Goal: Task Accomplishment & Management: Use online tool/utility

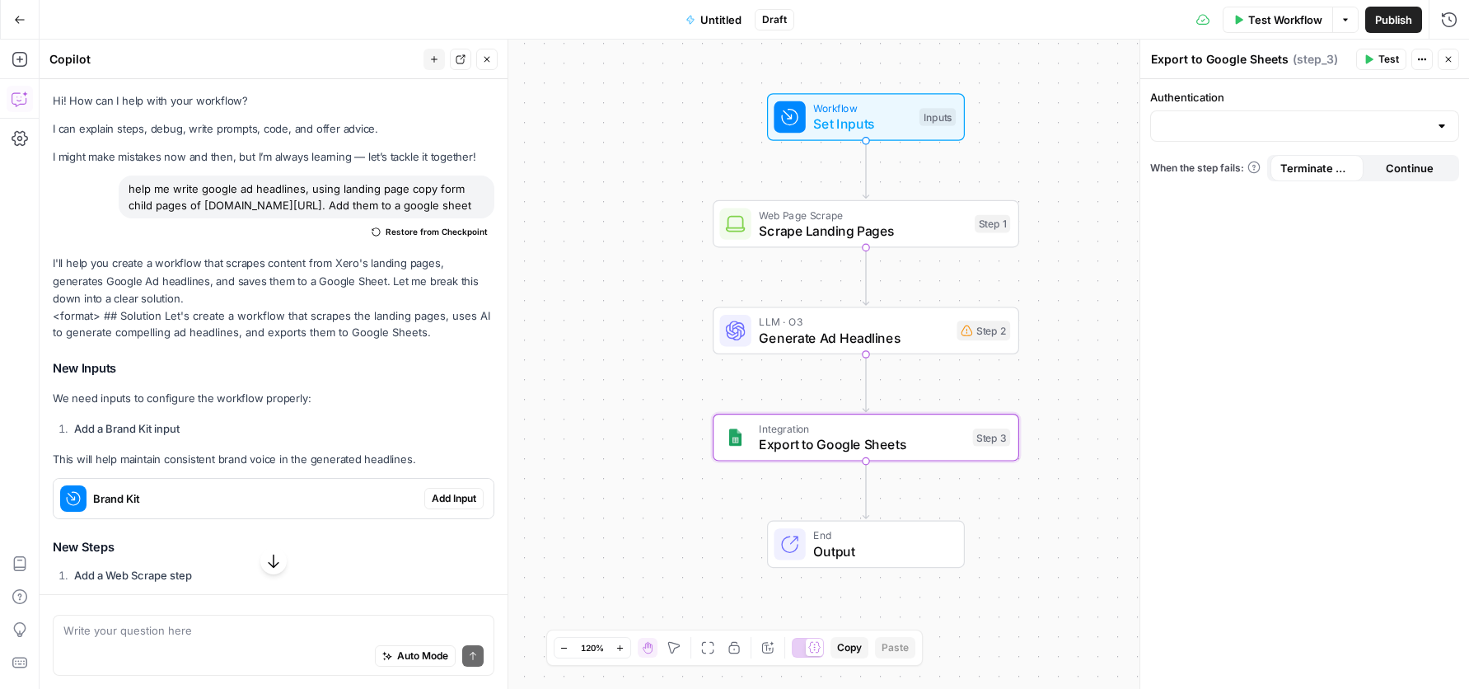
scroll to position [245, 0]
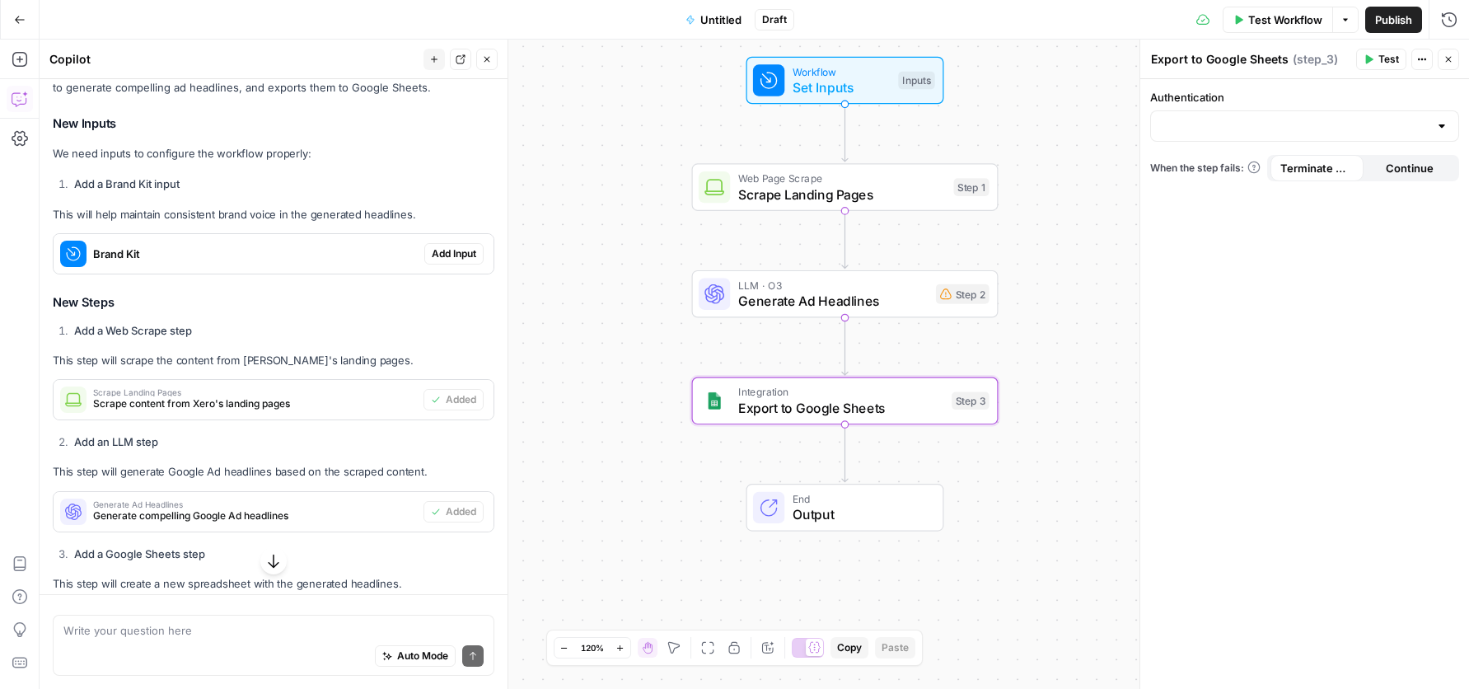
click at [1269, 93] on label "Authentication" at bounding box center [1304, 97] width 309 height 16
click at [1269, 118] on input "Authentication" at bounding box center [1295, 126] width 268 height 16
click at [1269, 57] on textarea "Export to Google Sheets" at bounding box center [1220, 59] width 138 height 16
click at [1290, 21] on span "Test Workflow" at bounding box center [1285, 20] width 74 height 16
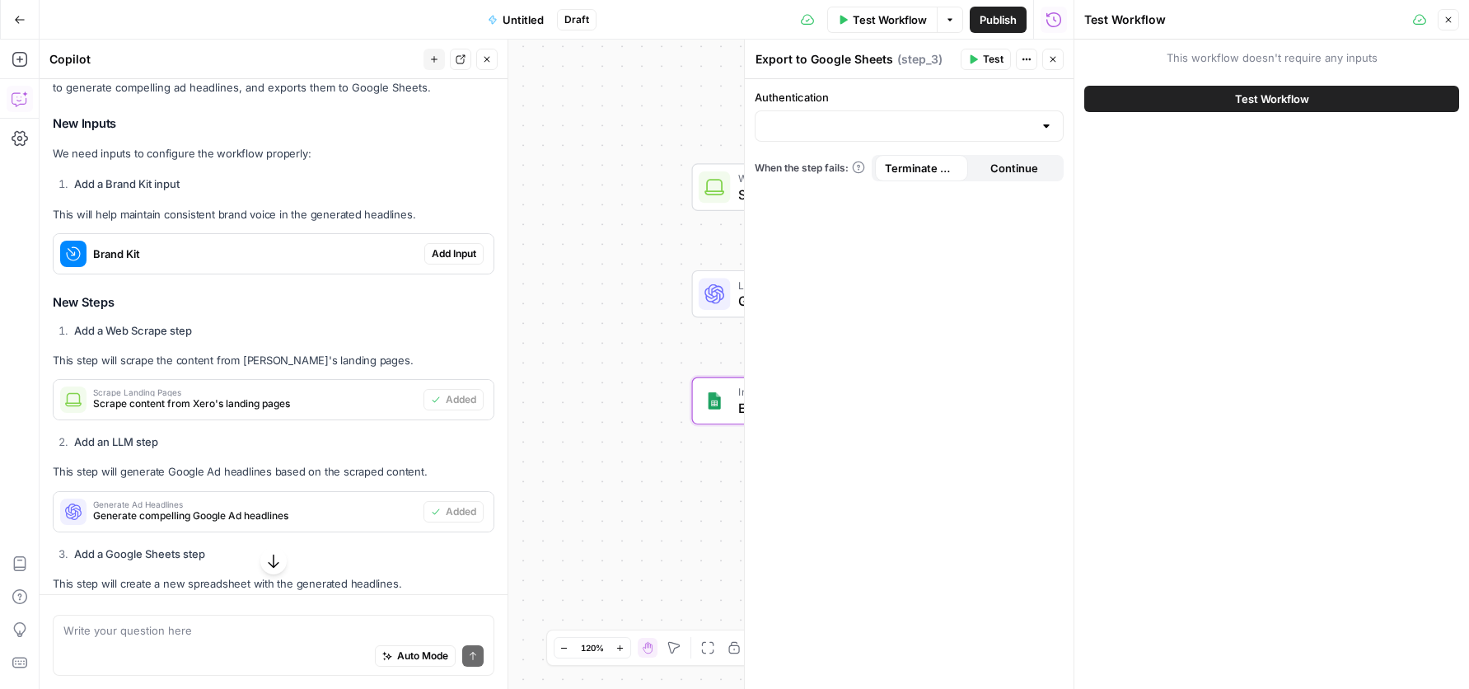
click at [1283, 105] on span "Test Workflow" at bounding box center [1272, 99] width 74 height 16
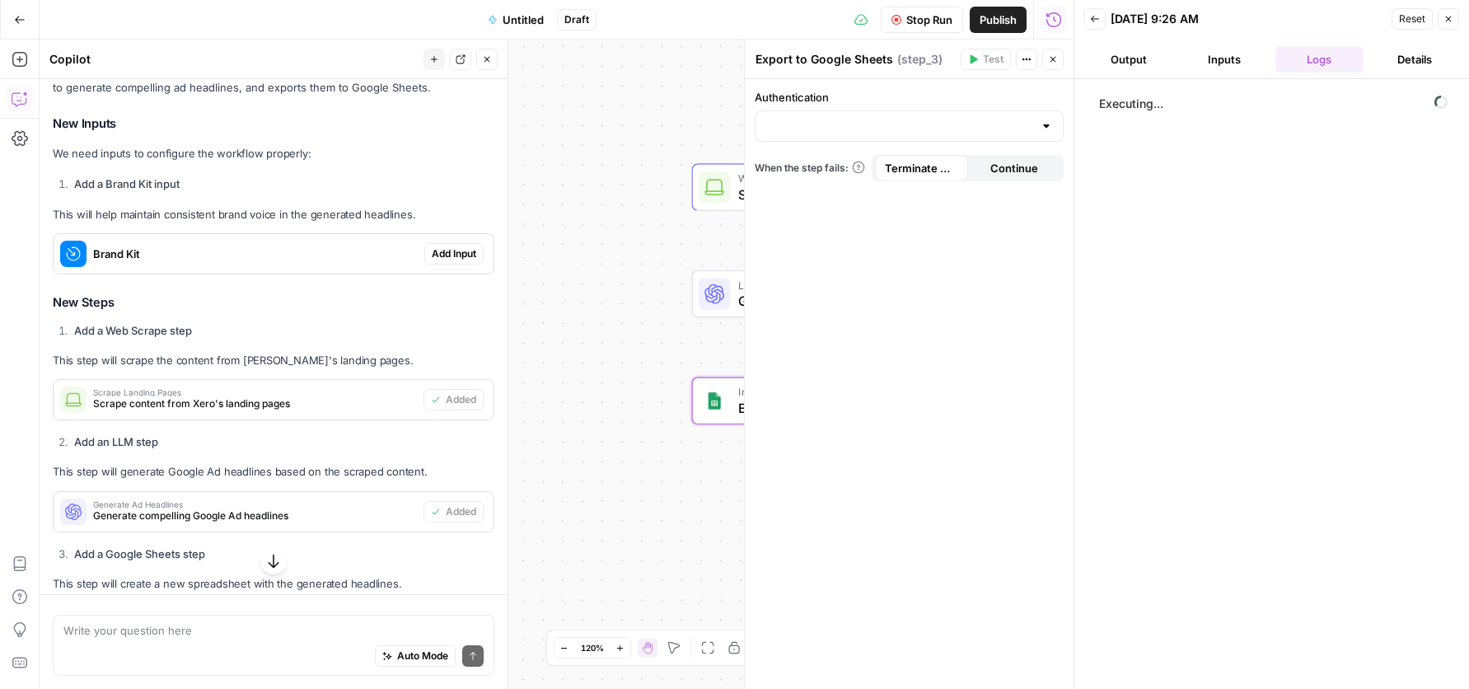
click at [1122, 63] on button "Output" at bounding box center [1128, 59] width 89 height 26
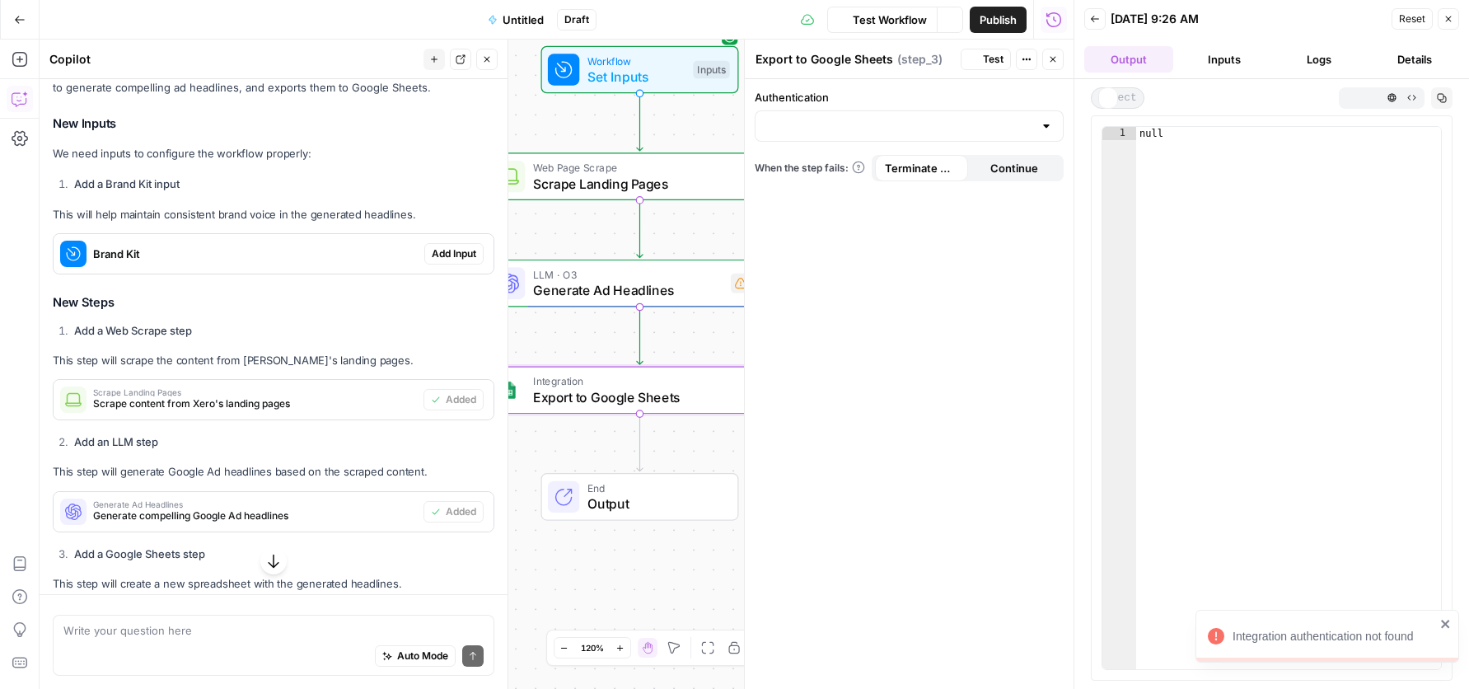
scroll to position [245, 0]
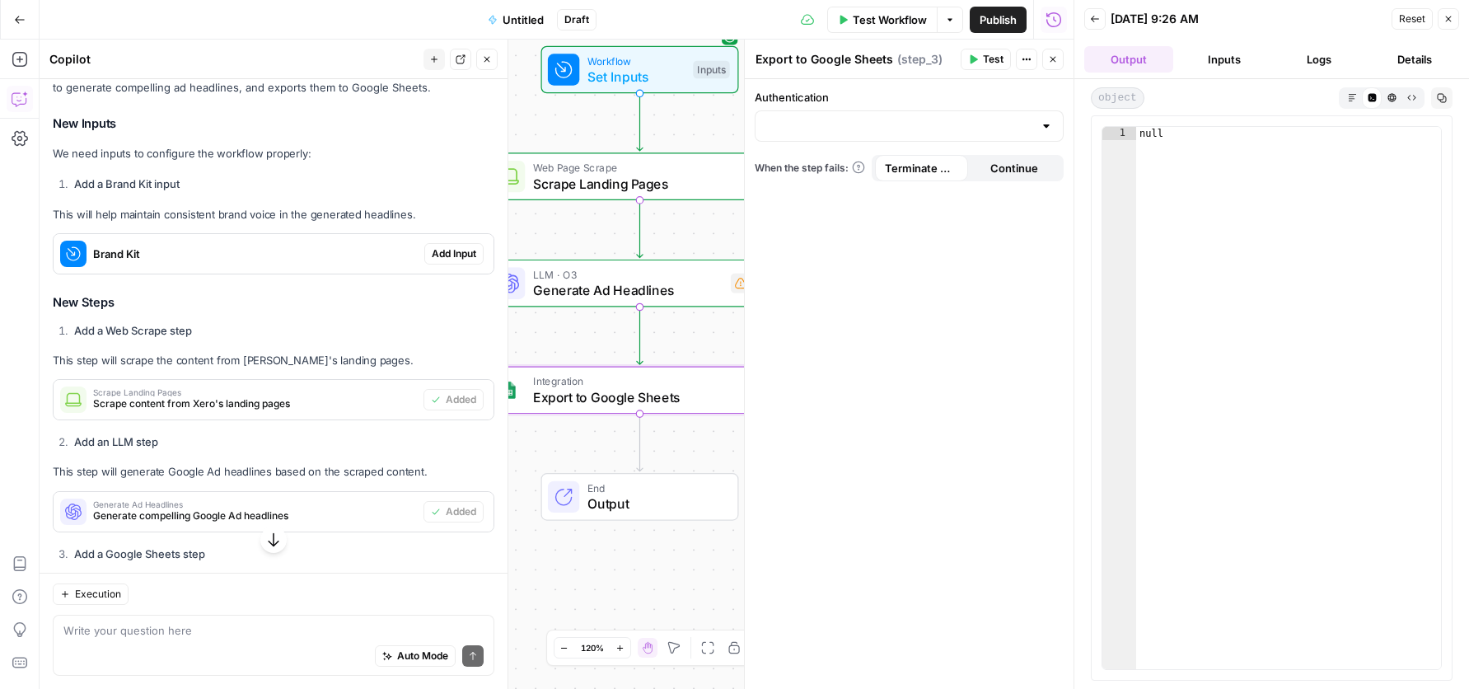
click at [1442, 16] on button "Close" at bounding box center [1448, 18] width 21 height 21
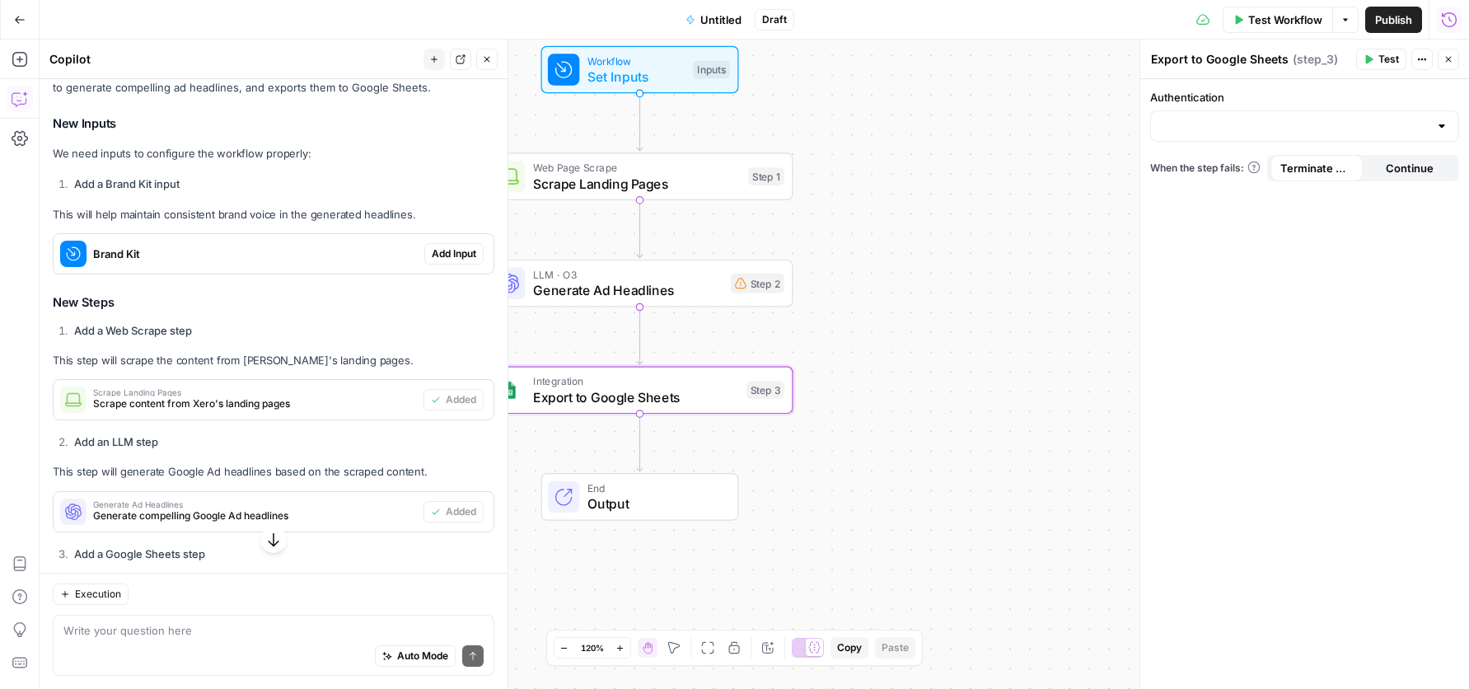
click at [490, 61] on icon "button" at bounding box center [487, 59] width 10 height 10
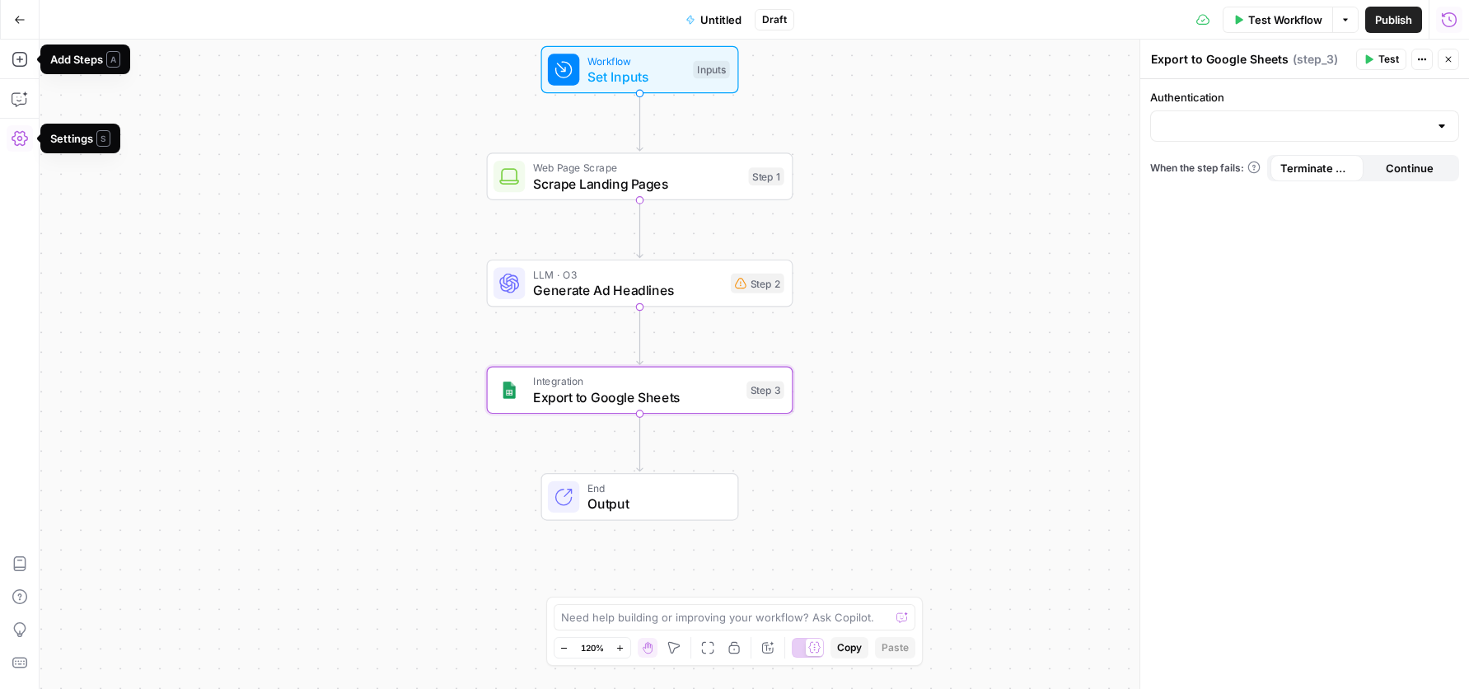
click at [19, 14] on icon "button" at bounding box center [20, 20] width 12 height 12
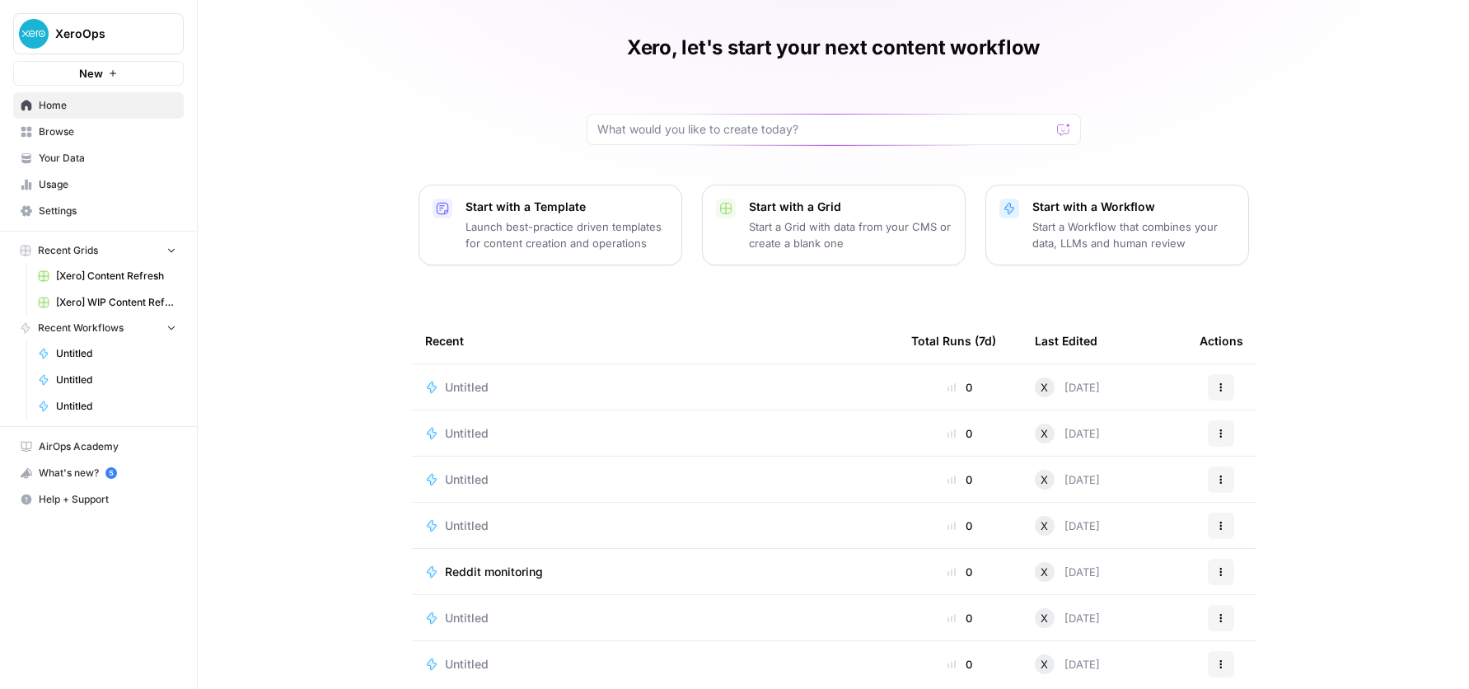
scroll to position [49, 0]
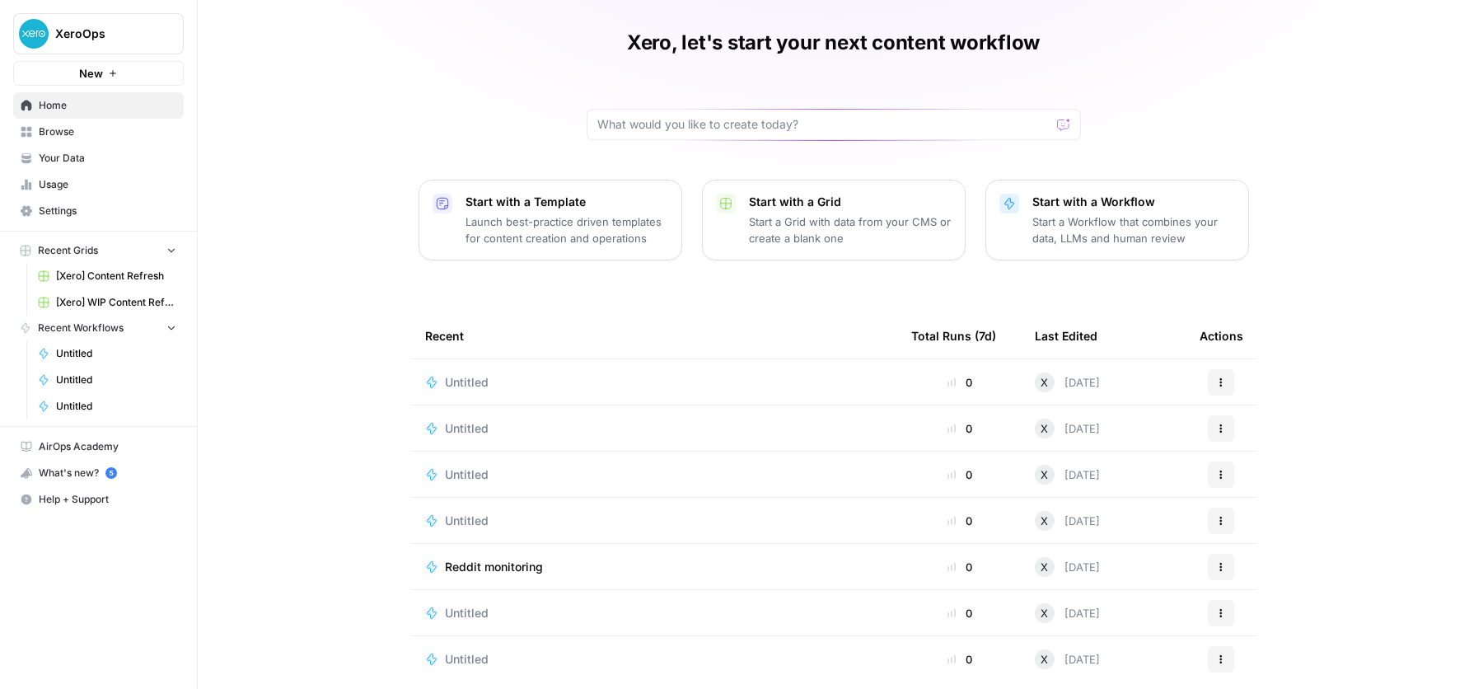
click at [510, 577] on td "Reddit monitoring" at bounding box center [655, 566] width 486 height 45
click at [505, 567] on span "Reddit monitoring" at bounding box center [494, 567] width 98 height 16
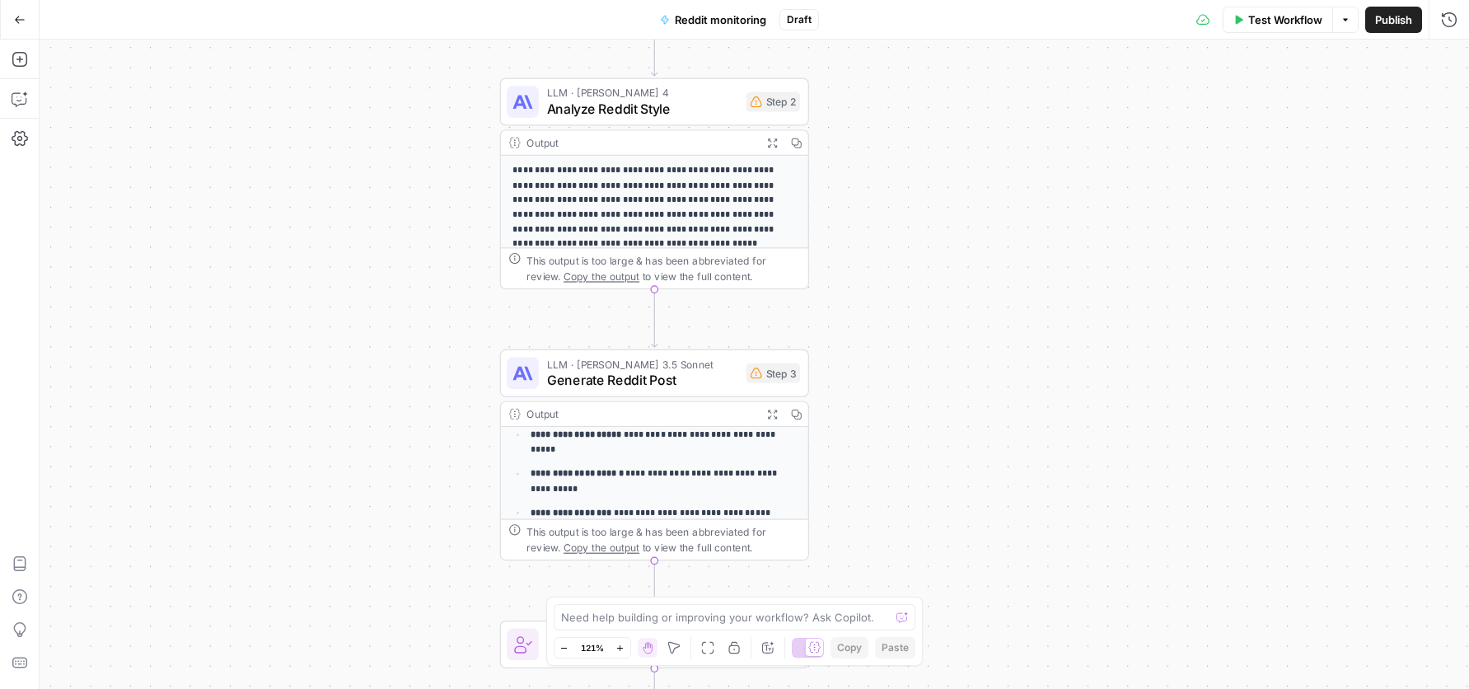
scroll to position [285, 0]
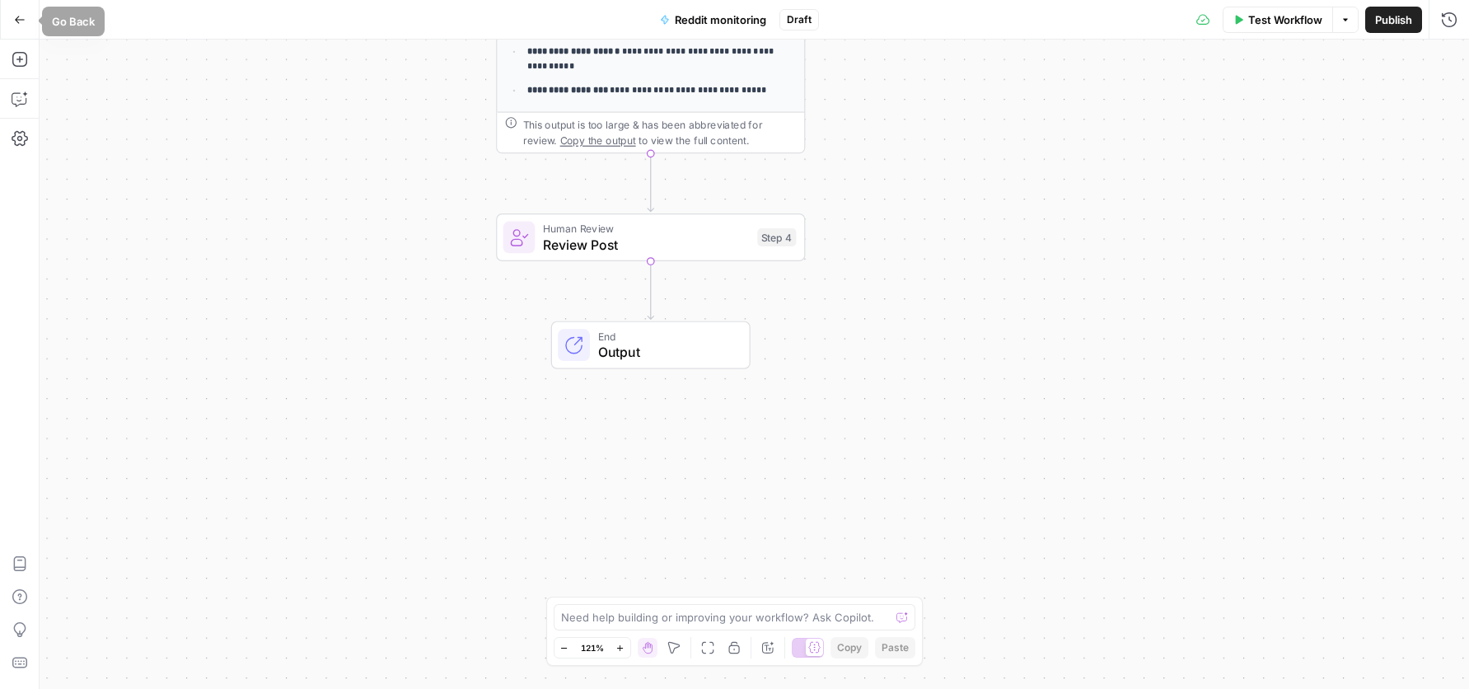
click at [14, 18] on icon "button" at bounding box center [20, 20] width 12 height 12
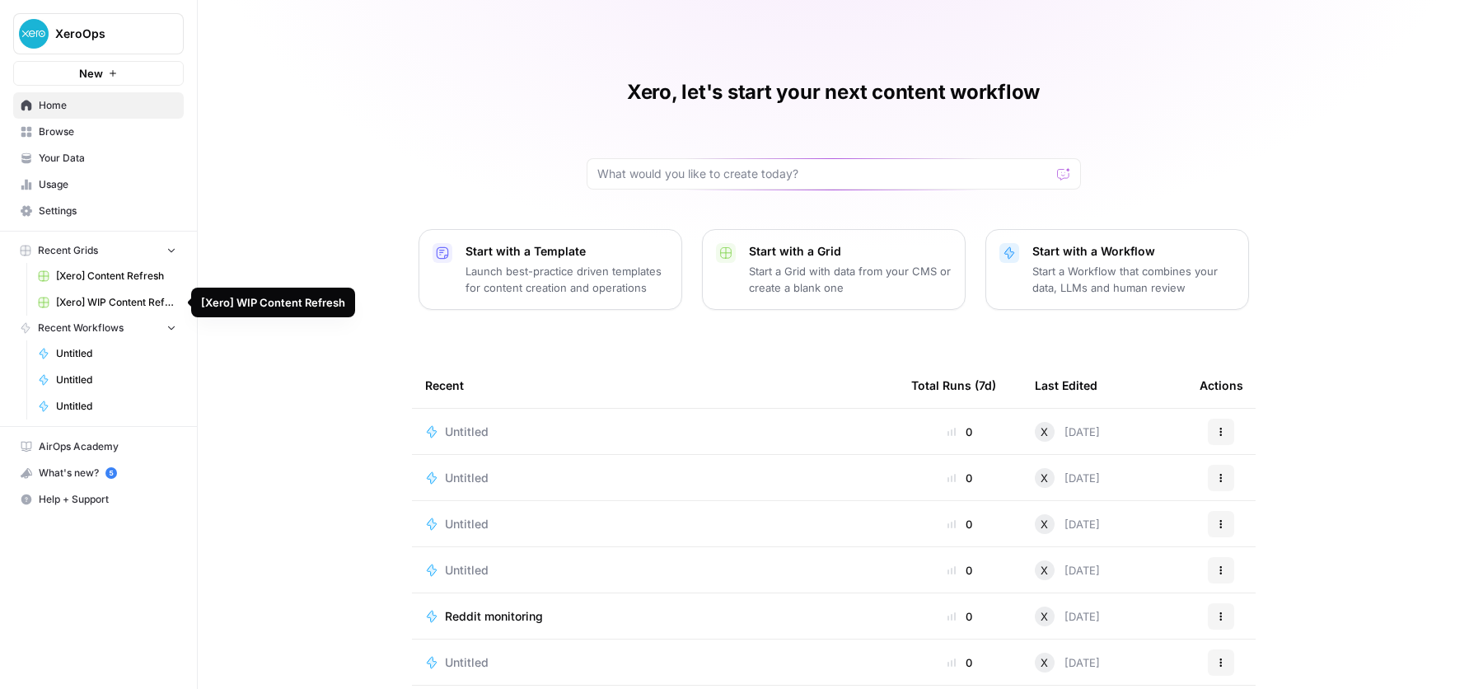
click at [134, 298] on span "[Xero] WIP Content Refresh" at bounding box center [116, 302] width 120 height 15
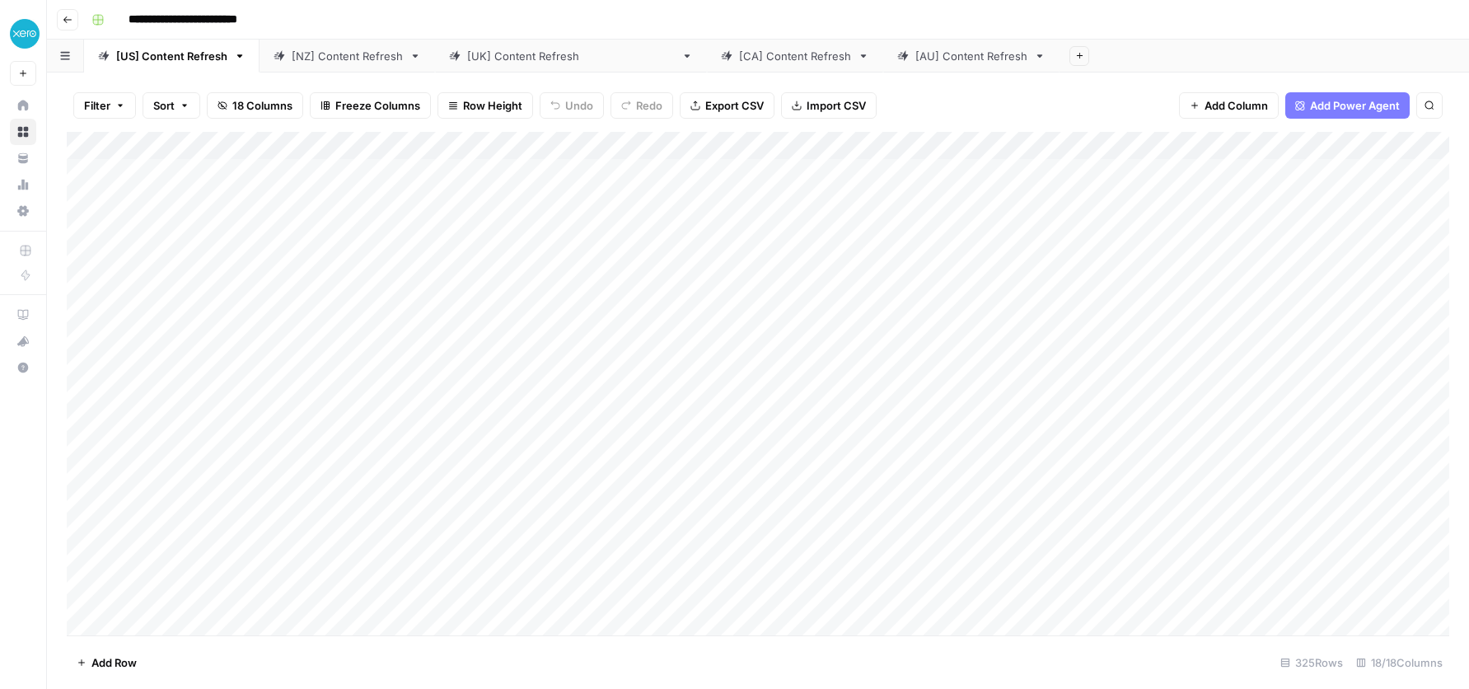
click at [355, 60] on div "[NZ] Content Refresh" at bounding box center [347, 56] width 111 height 16
click at [535, 61] on div "[[GEOGRAPHIC_DATA]] Content Refresh" at bounding box center [571, 56] width 208 height 16
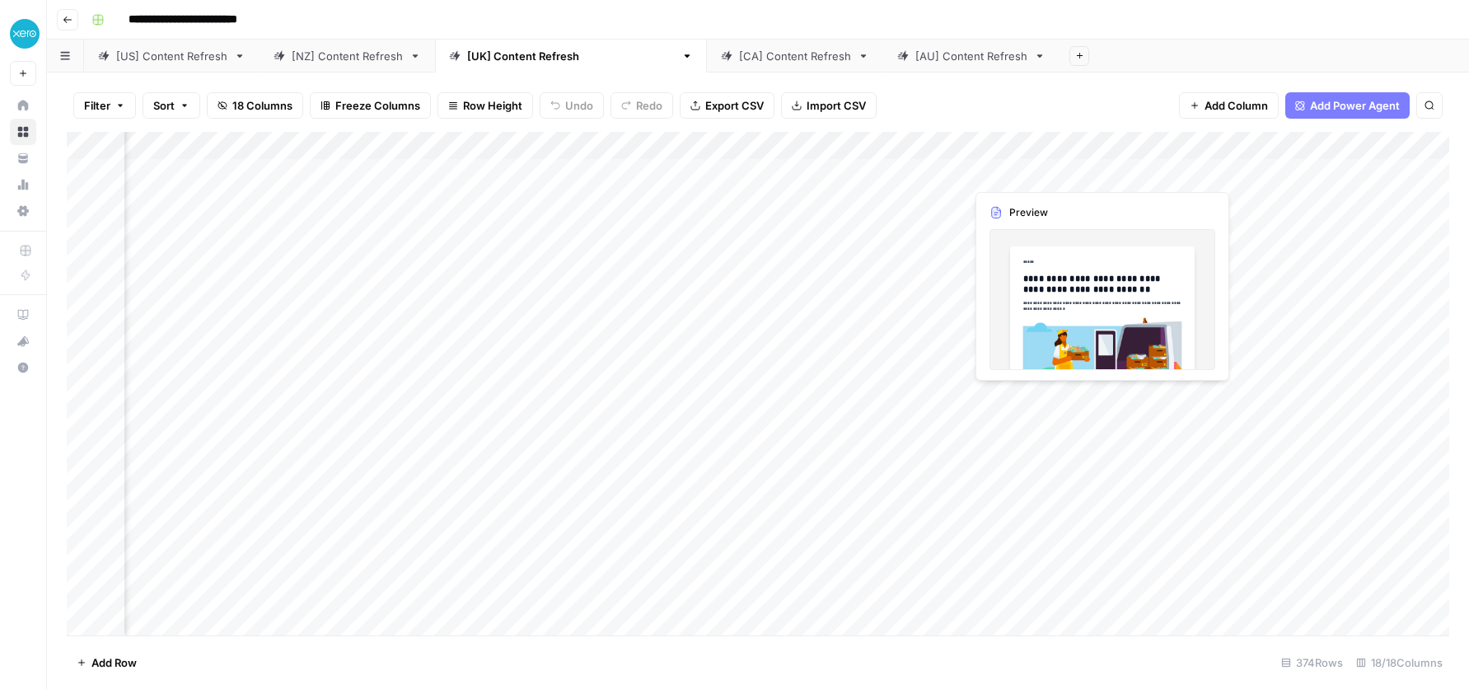
click at [1019, 165] on div "Add Column" at bounding box center [758, 383] width 1382 height 503
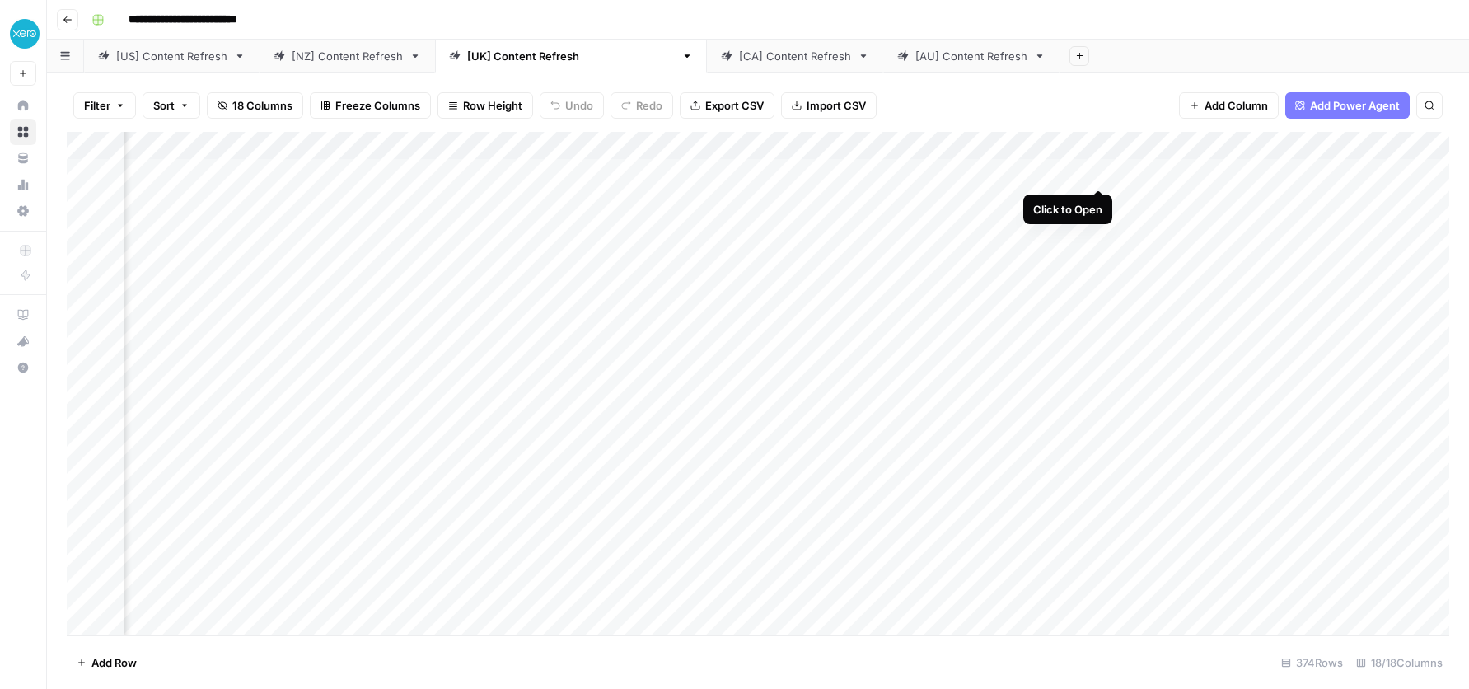
click at [1093, 171] on div "Add Column" at bounding box center [758, 383] width 1382 height 503
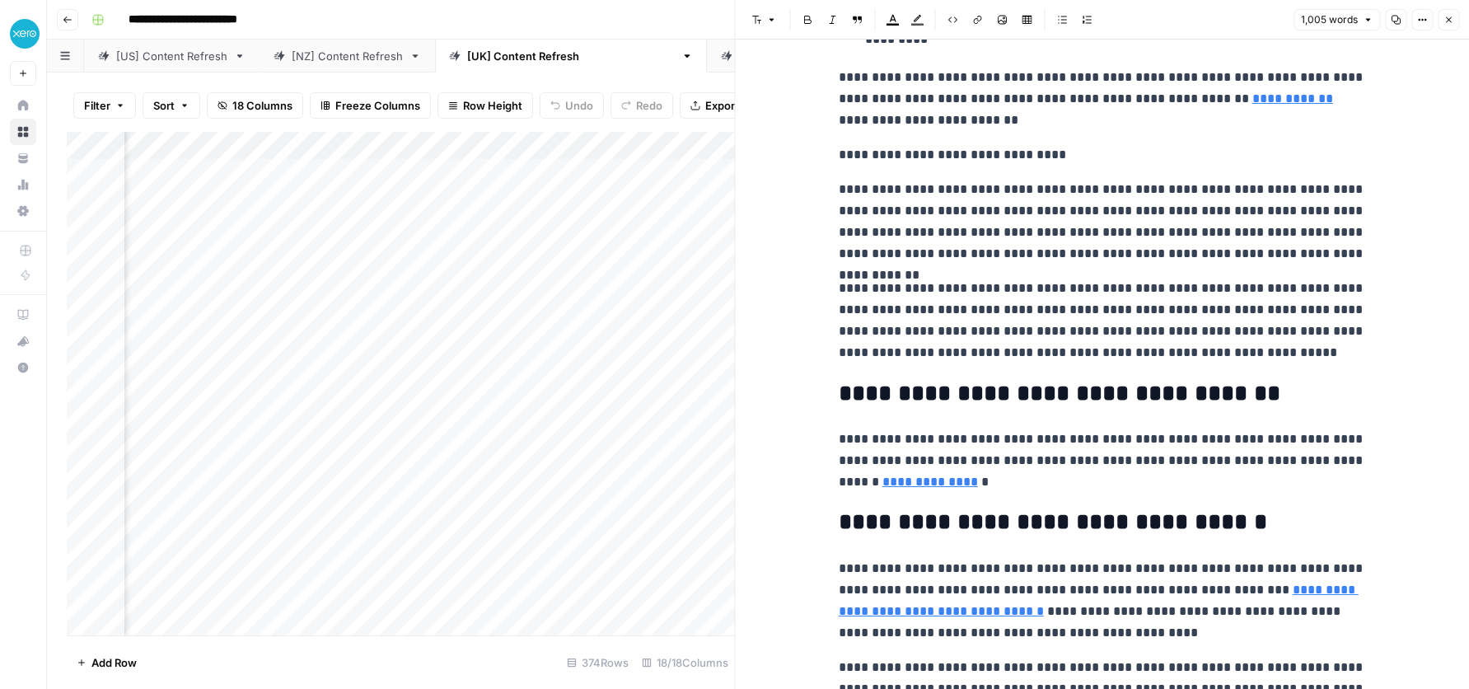
scroll to position [2790, 0]
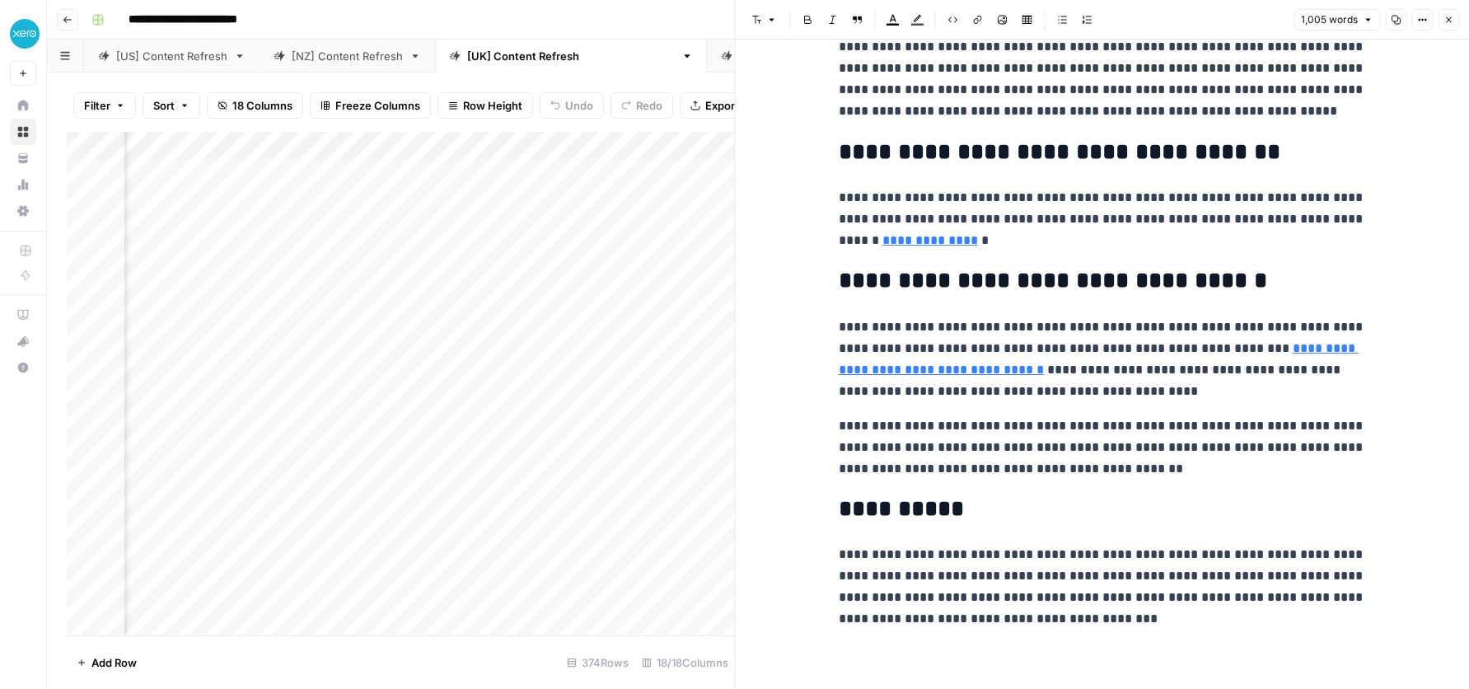
click at [1442, 10] on button "Close" at bounding box center [1448, 19] width 21 height 21
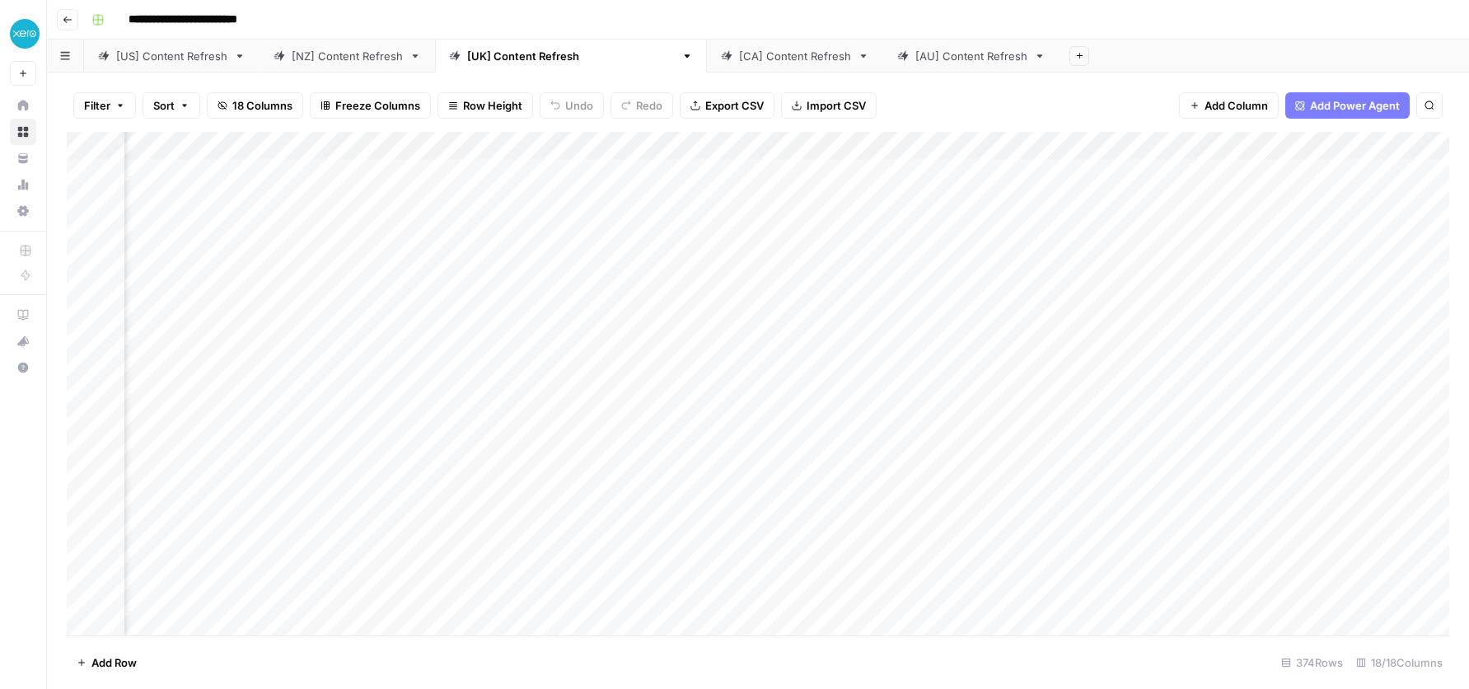
scroll to position [0, 590]
click at [580, 195] on div "Add Column" at bounding box center [758, 383] width 1382 height 503
click at [653, 144] on div "Add Column" at bounding box center [758, 383] width 1382 height 503
click at [611, 424] on div "Add Column" at bounding box center [758, 383] width 1382 height 503
click at [602, 208] on div "Add Column" at bounding box center [758, 383] width 1382 height 503
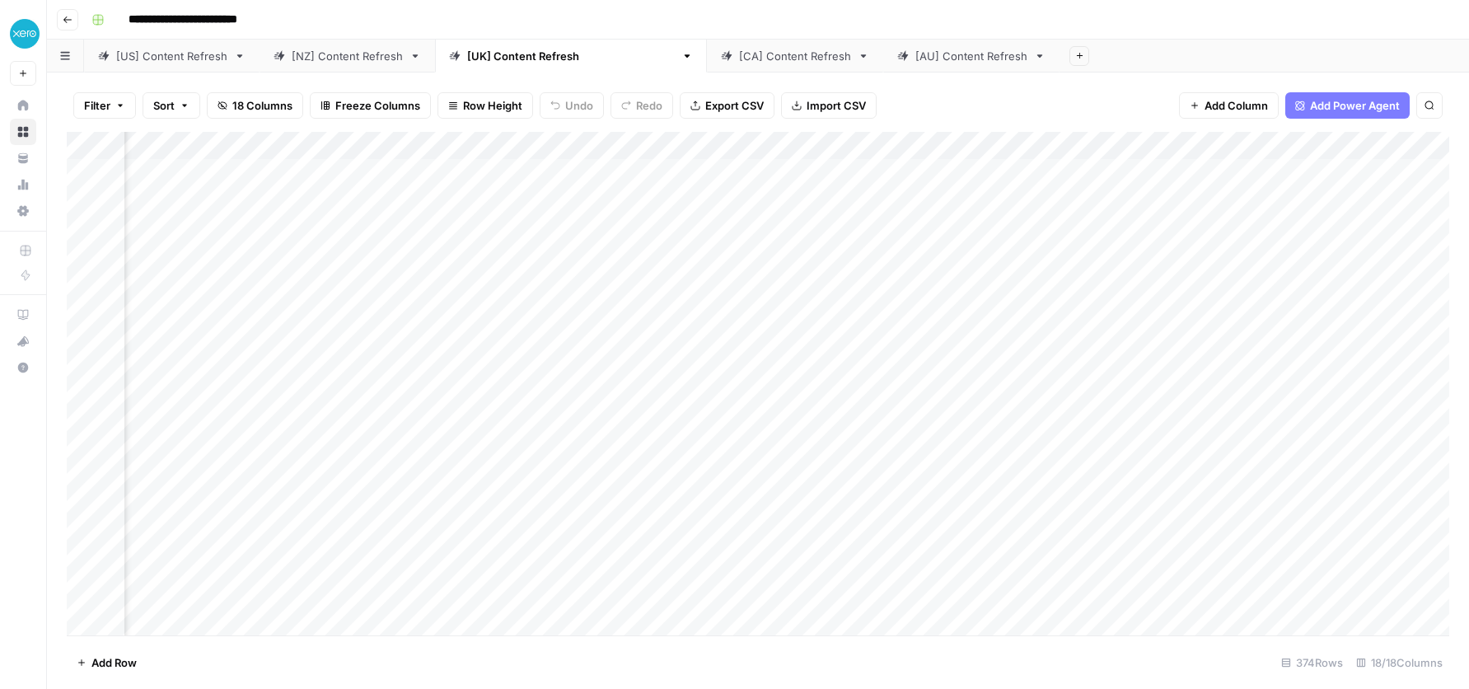
click at [1067, 16] on div "**********" at bounding box center [768, 20] width 1367 height 26
click at [68, 16] on icon "button" at bounding box center [68, 20] width 10 height 10
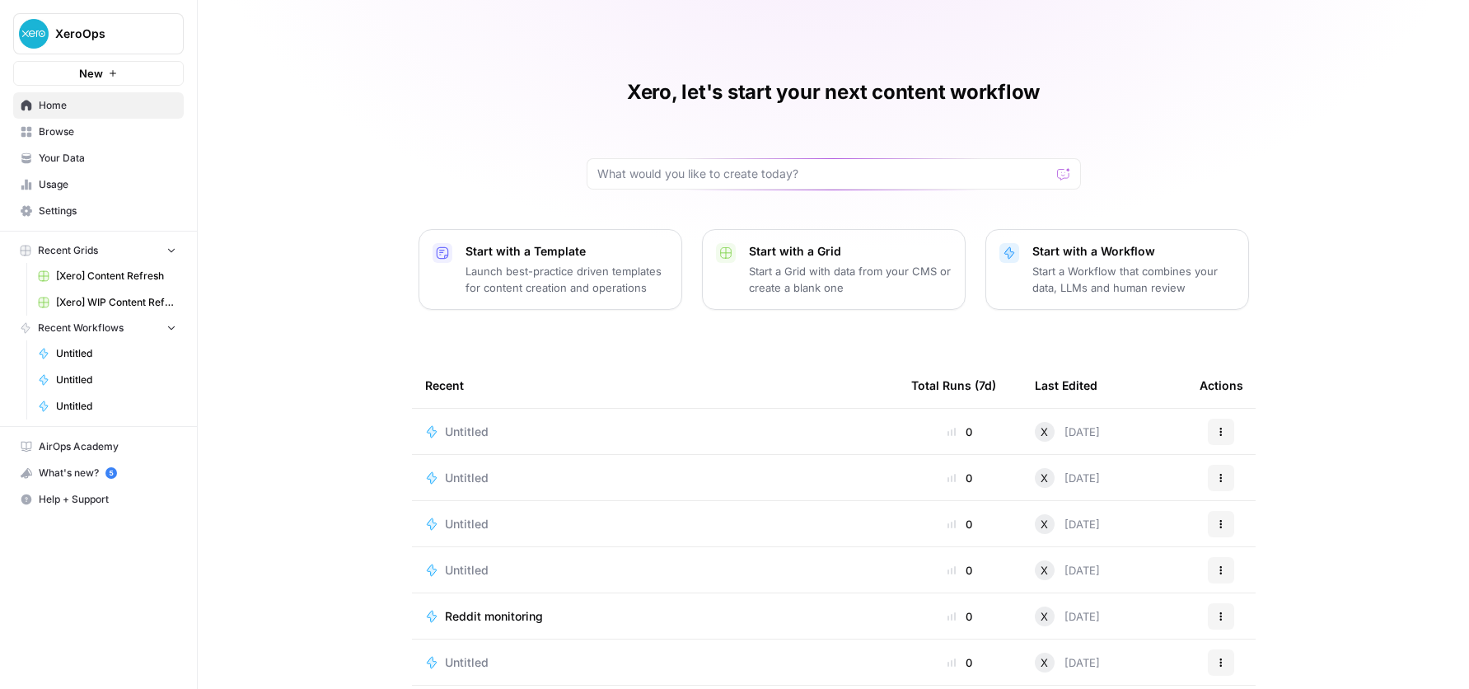
scroll to position [69, 0]
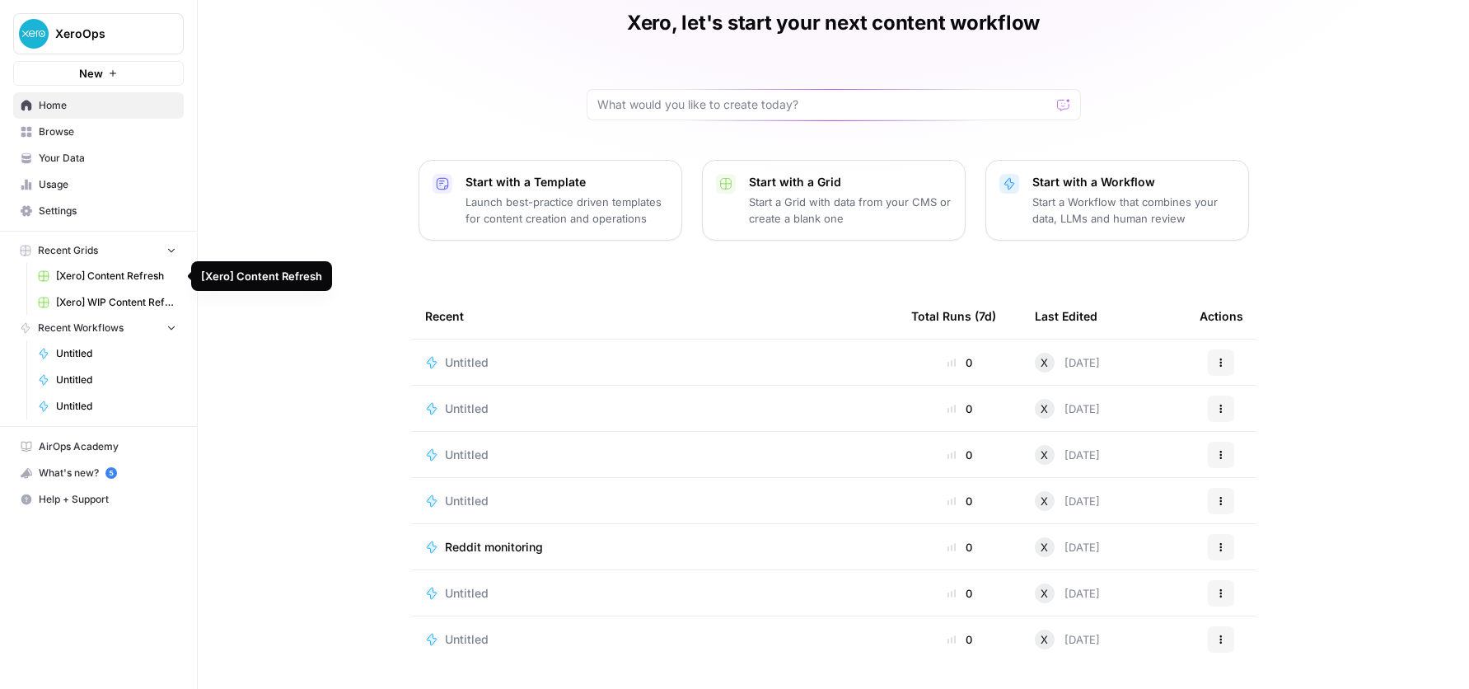
click at [112, 269] on span "[Xero] Content Refresh" at bounding box center [116, 276] width 120 height 15
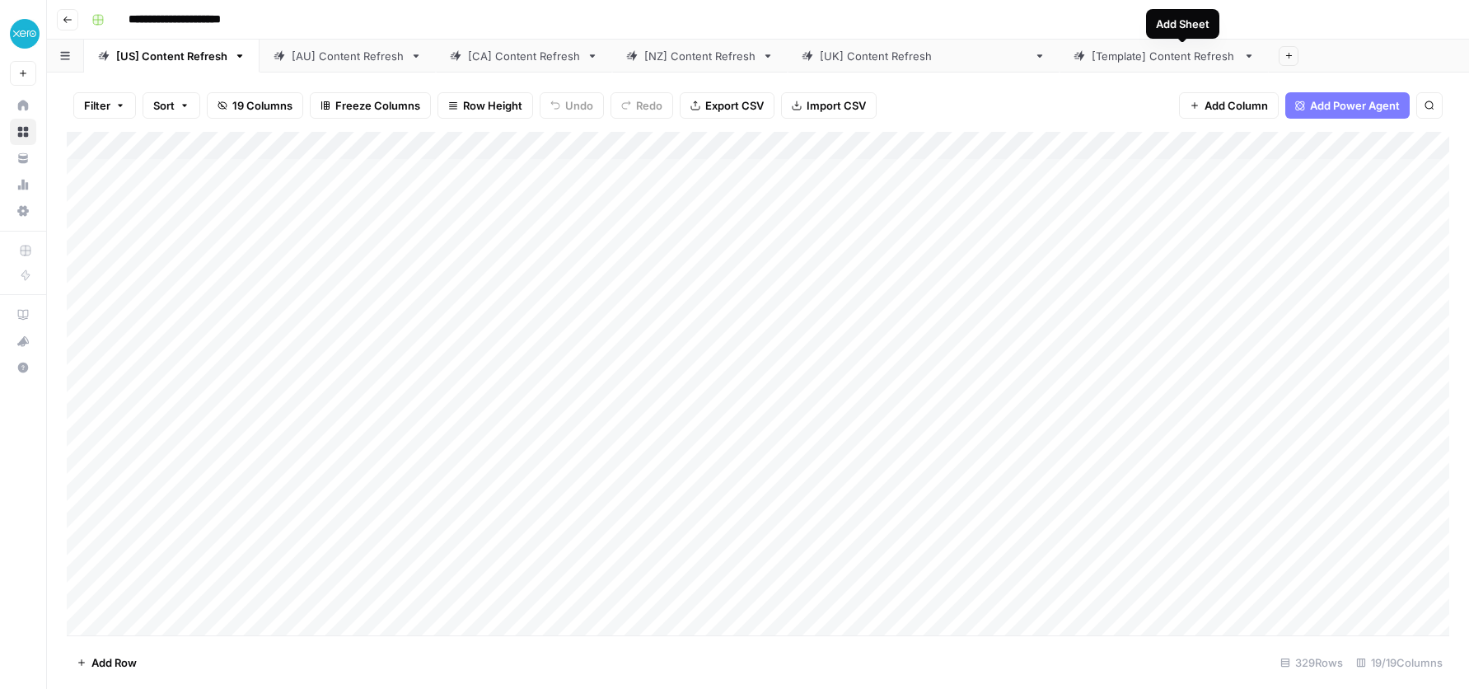
click at [1279, 55] on button "Add Sheet" at bounding box center [1289, 56] width 20 height 20
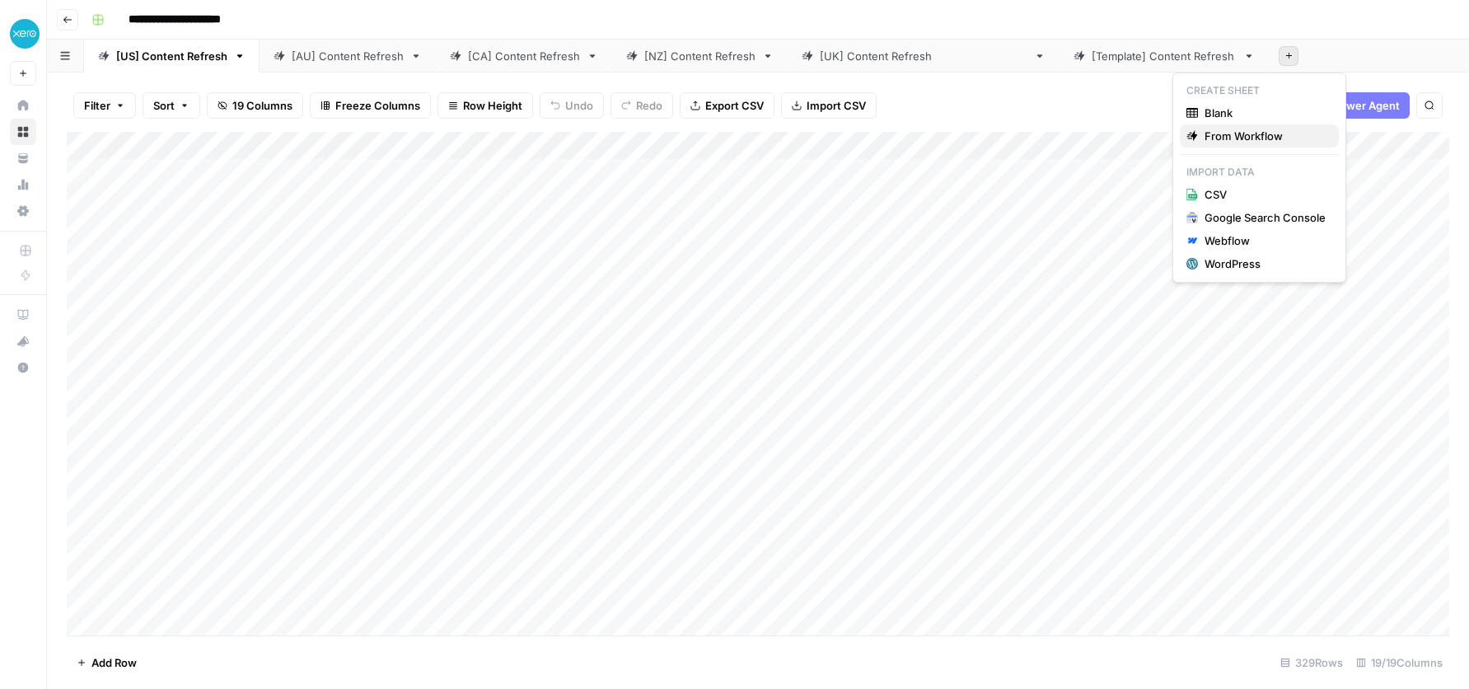
click at [1213, 134] on span "From Workflow" at bounding box center [1264, 136] width 121 height 16
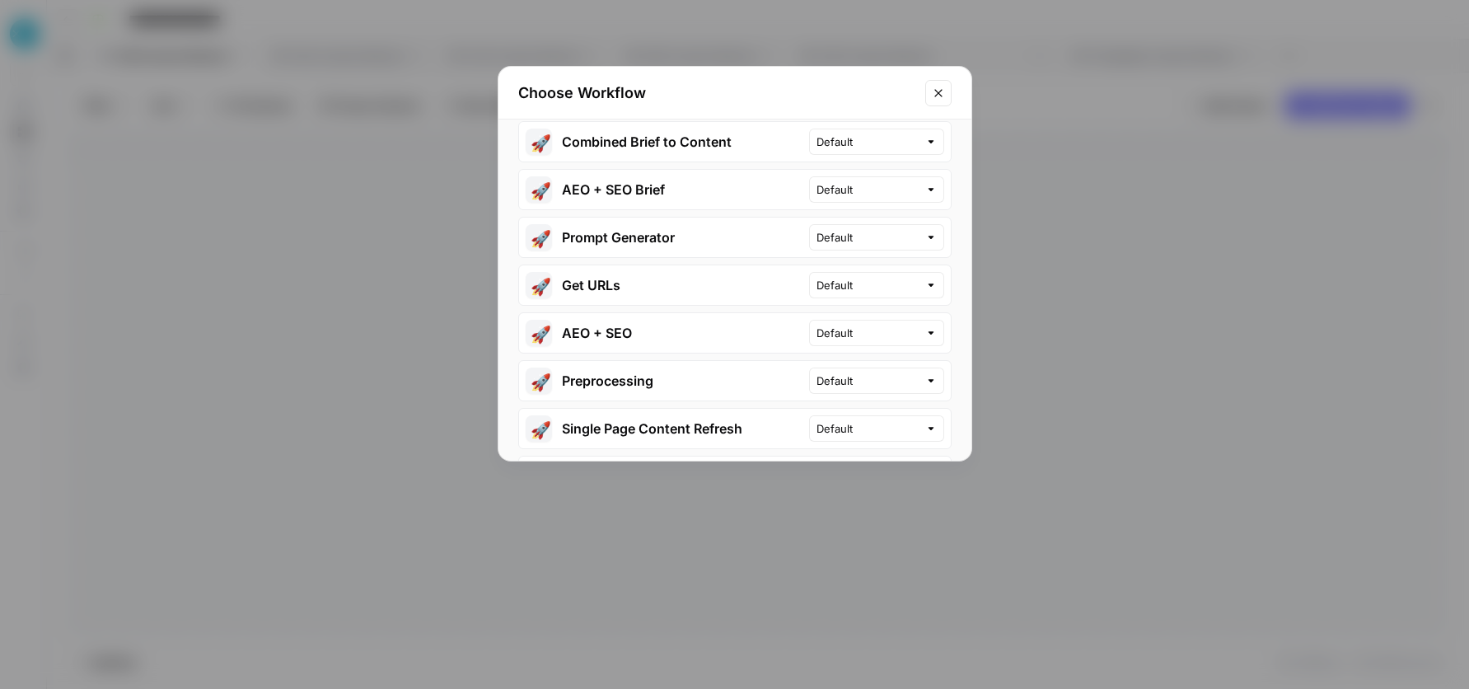
scroll to position [47, 0]
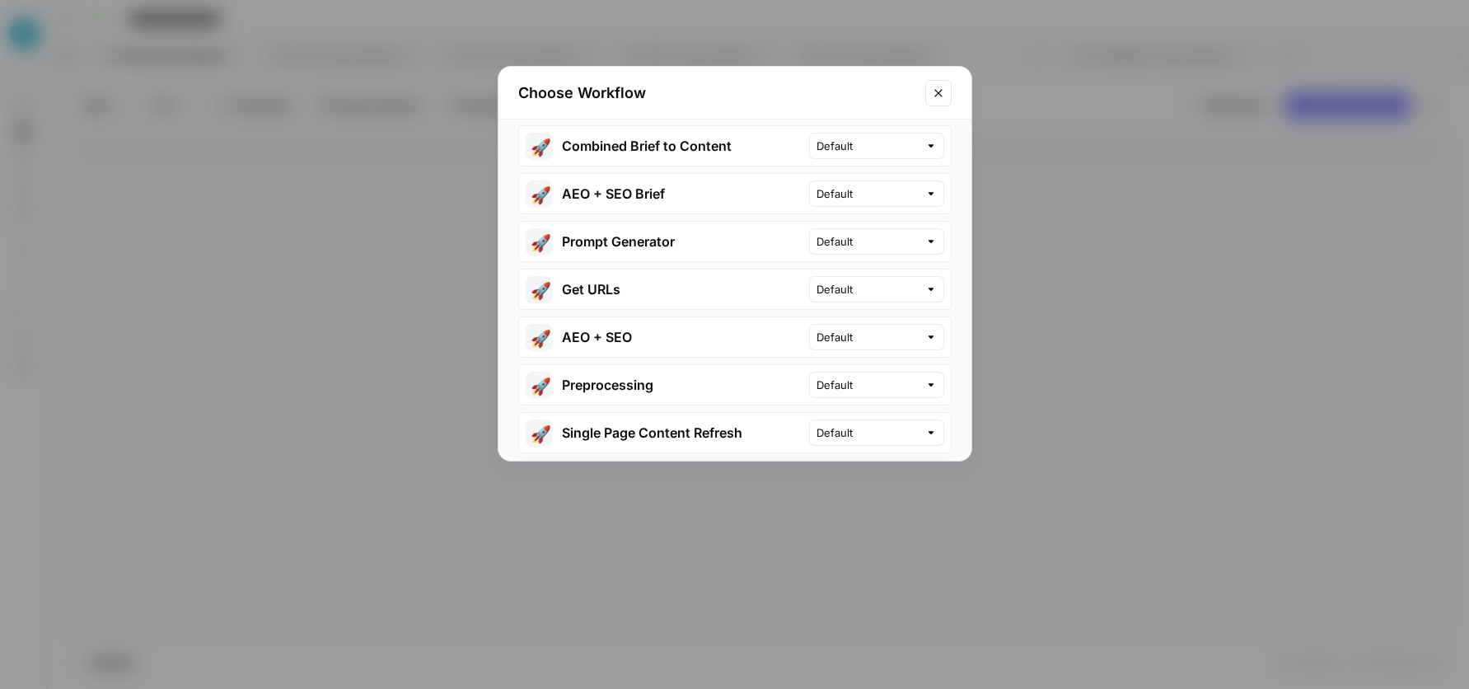
click at [602, 345] on button "🚀 AEO + SEO" at bounding box center [664, 337] width 290 height 40
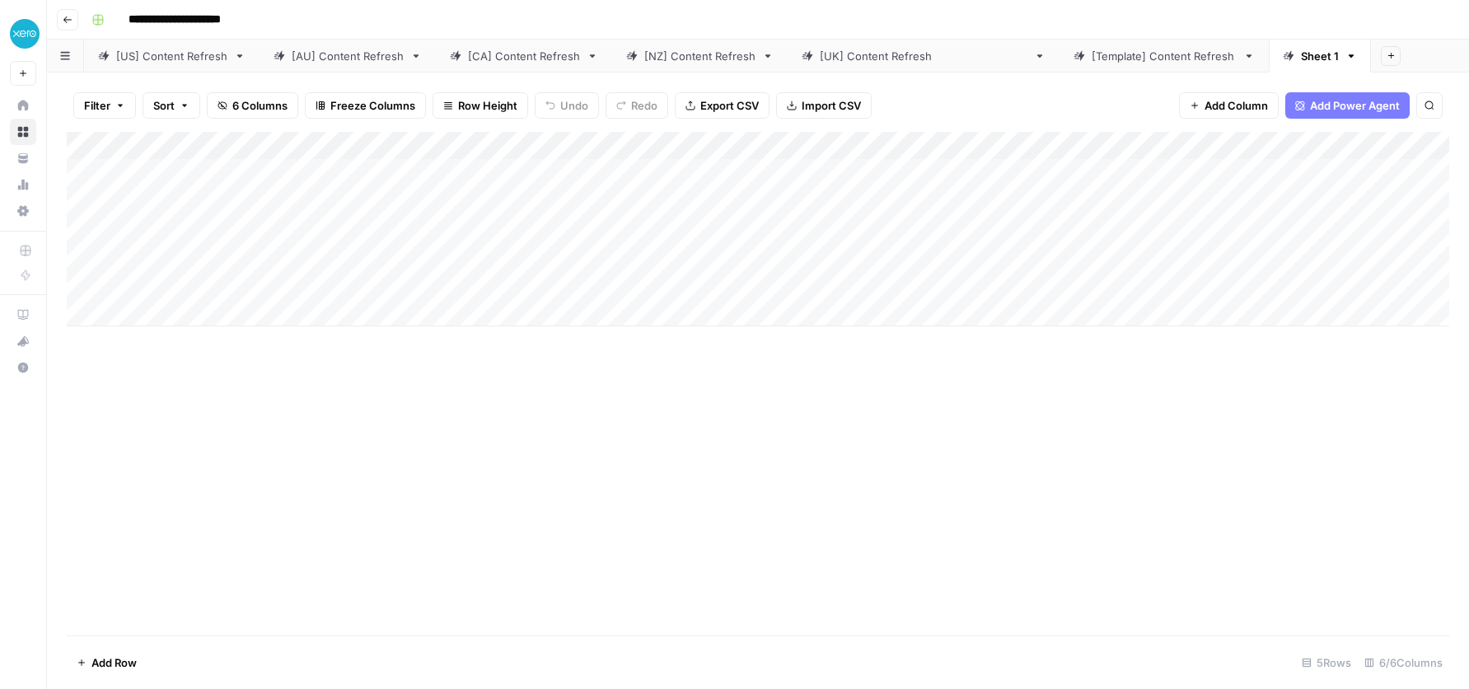
click at [587, 140] on div "Add Column" at bounding box center [758, 229] width 1382 height 194
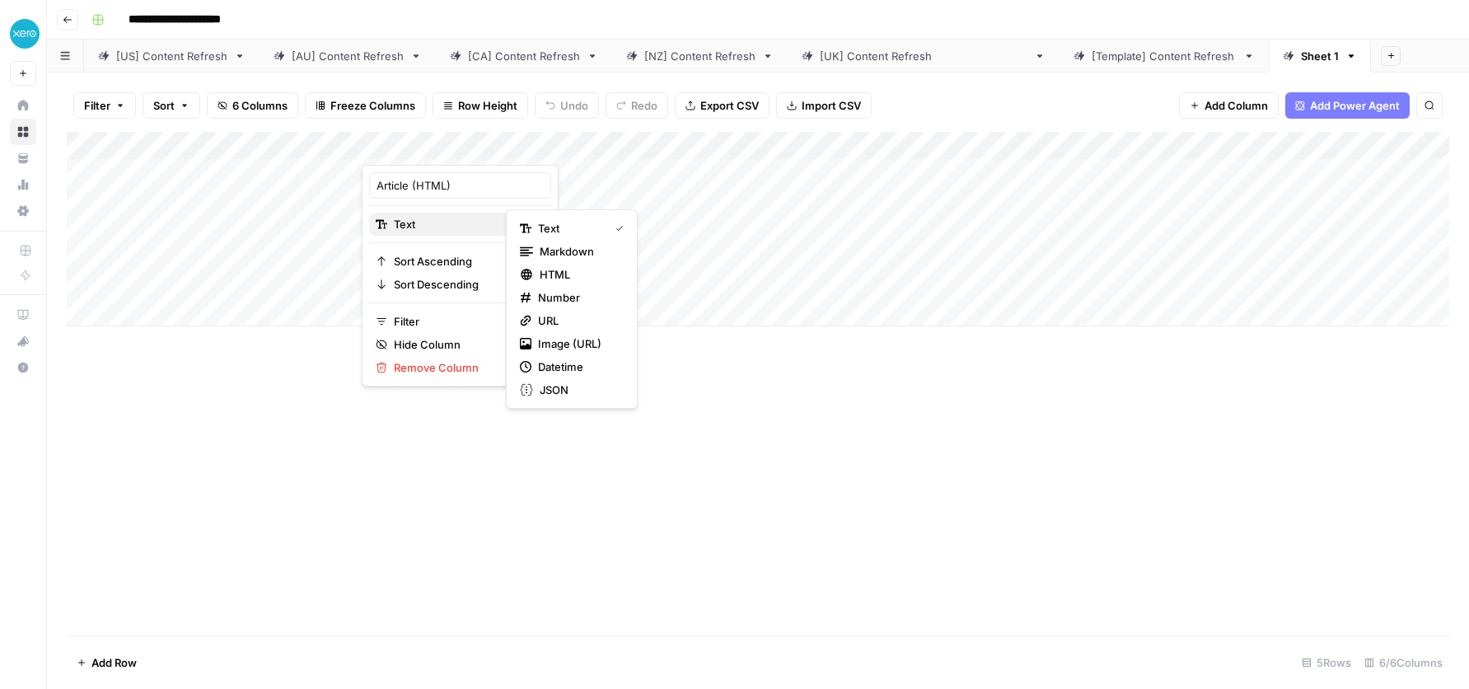
click at [409, 223] on span "Text" at bounding box center [458, 224] width 128 height 16
click at [574, 225] on span "Text" at bounding box center [570, 228] width 64 height 16
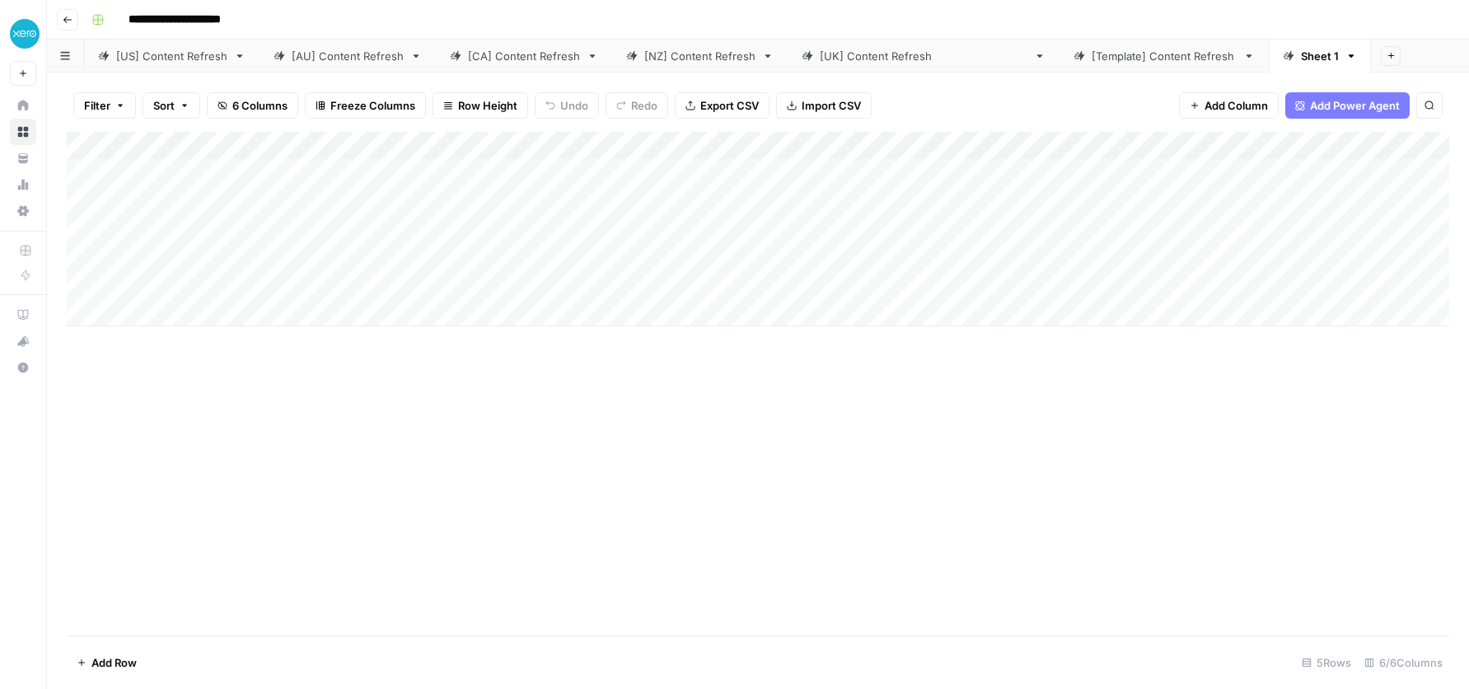
click at [627, 444] on div "Add Column" at bounding box center [758, 383] width 1382 height 503
click at [492, 171] on div "Add Column" at bounding box center [758, 229] width 1382 height 194
click at [465, 175] on div "Add Column" at bounding box center [758, 229] width 1382 height 194
type textarea "**********"
click at [504, 336] on div "Add Column" at bounding box center [758, 383] width 1382 height 503
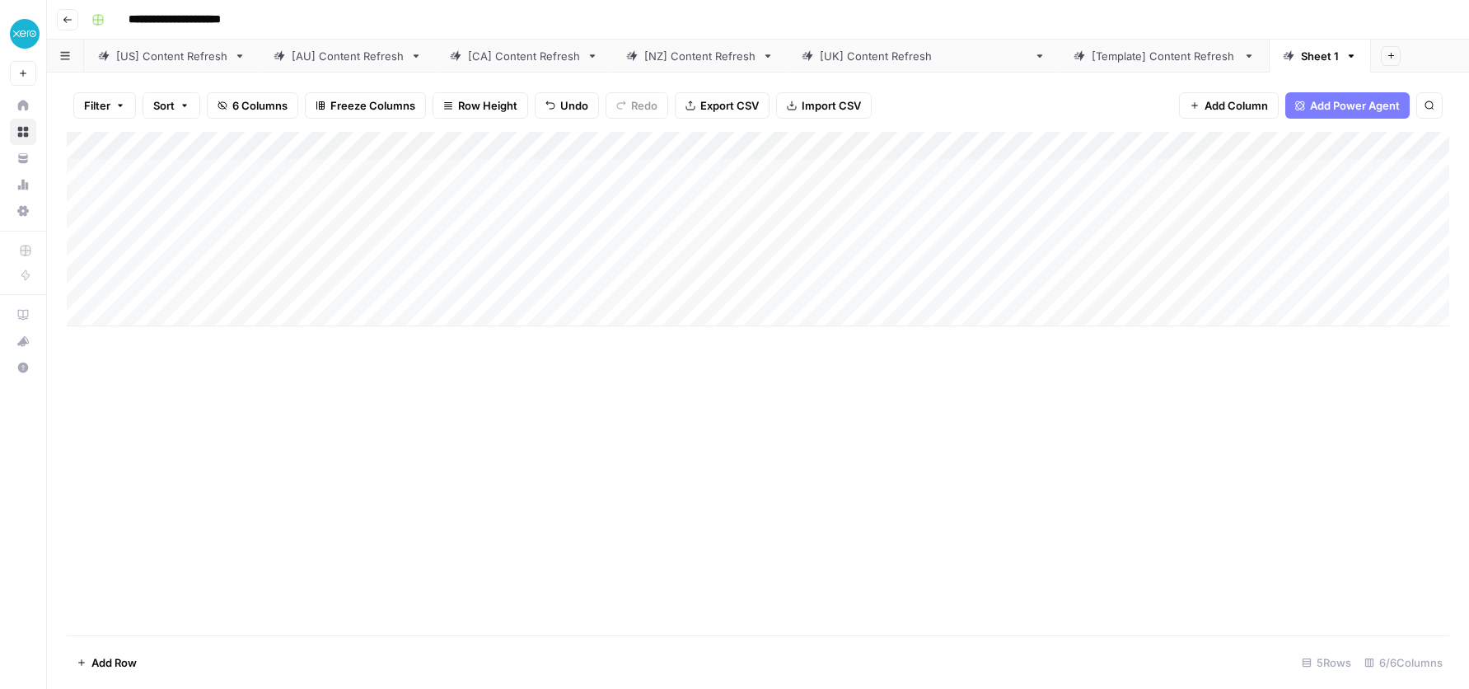
click at [558, 144] on div "Add Column" at bounding box center [758, 229] width 1382 height 194
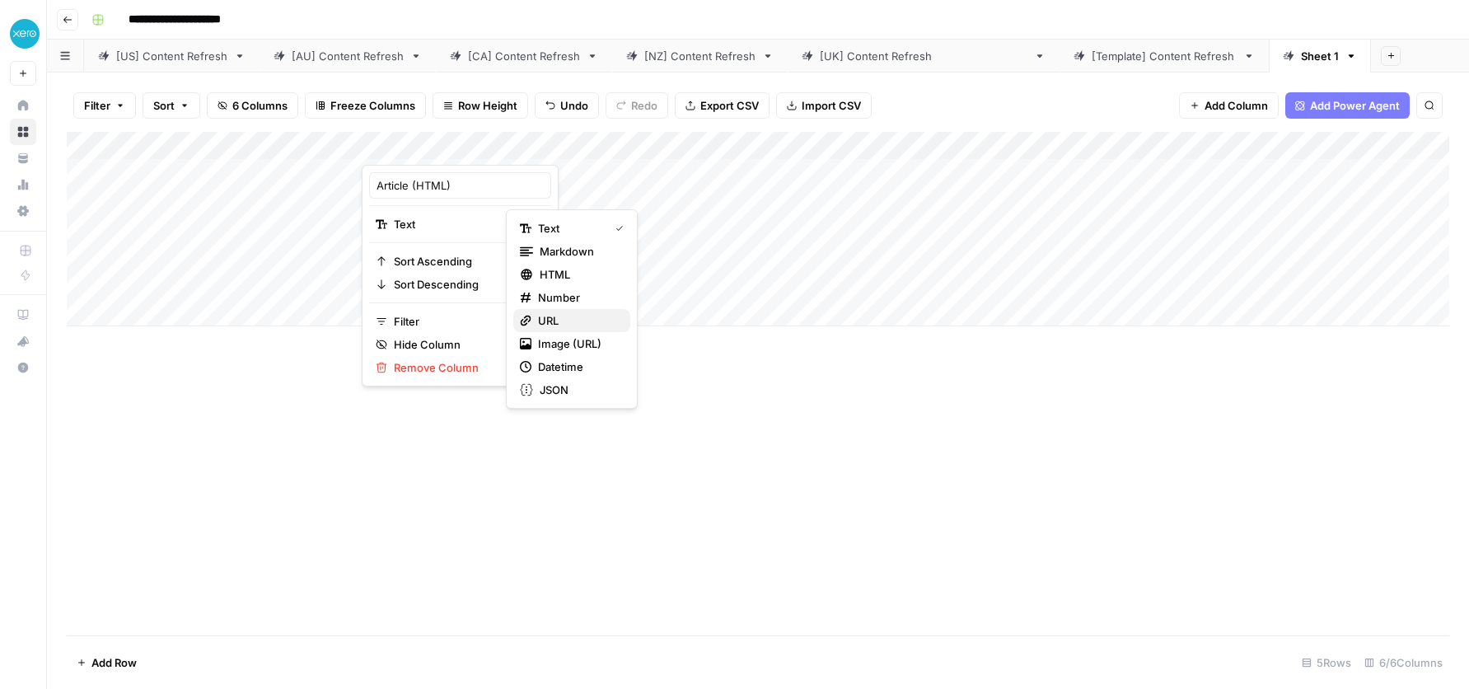
click at [554, 313] on span "URL" at bounding box center [577, 320] width 79 height 16
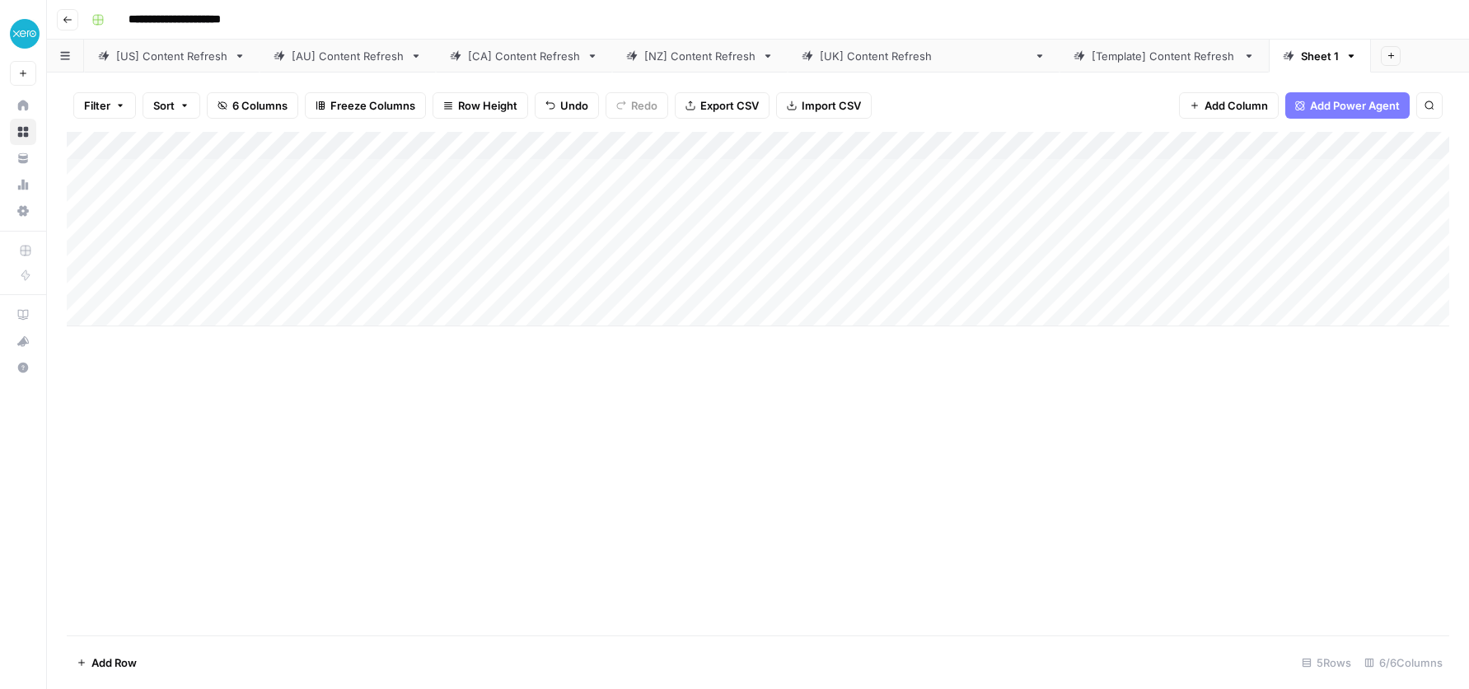
click at [562, 475] on div "Add Column" at bounding box center [758, 383] width 1382 height 503
click at [690, 486] on div "Add Column" at bounding box center [758, 383] width 1382 height 503
click at [1224, 172] on div "Add Column" at bounding box center [758, 229] width 1382 height 194
click at [1283, 167] on div "Add Column" at bounding box center [758, 229] width 1382 height 194
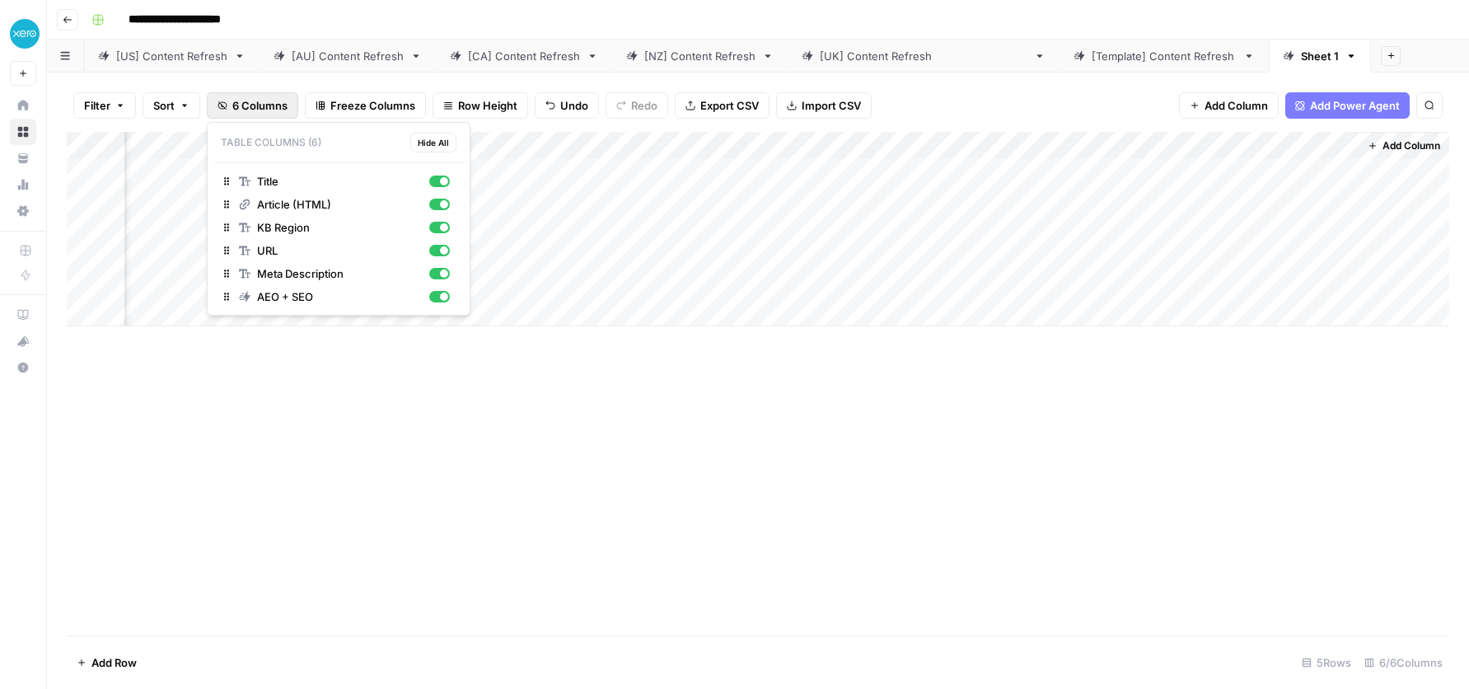
click at [264, 110] on span "6 Columns" at bounding box center [259, 105] width 55 height 16
click at [309, 450] on div "Add Column" at bounding box center [758, 383] width 1382 height 503
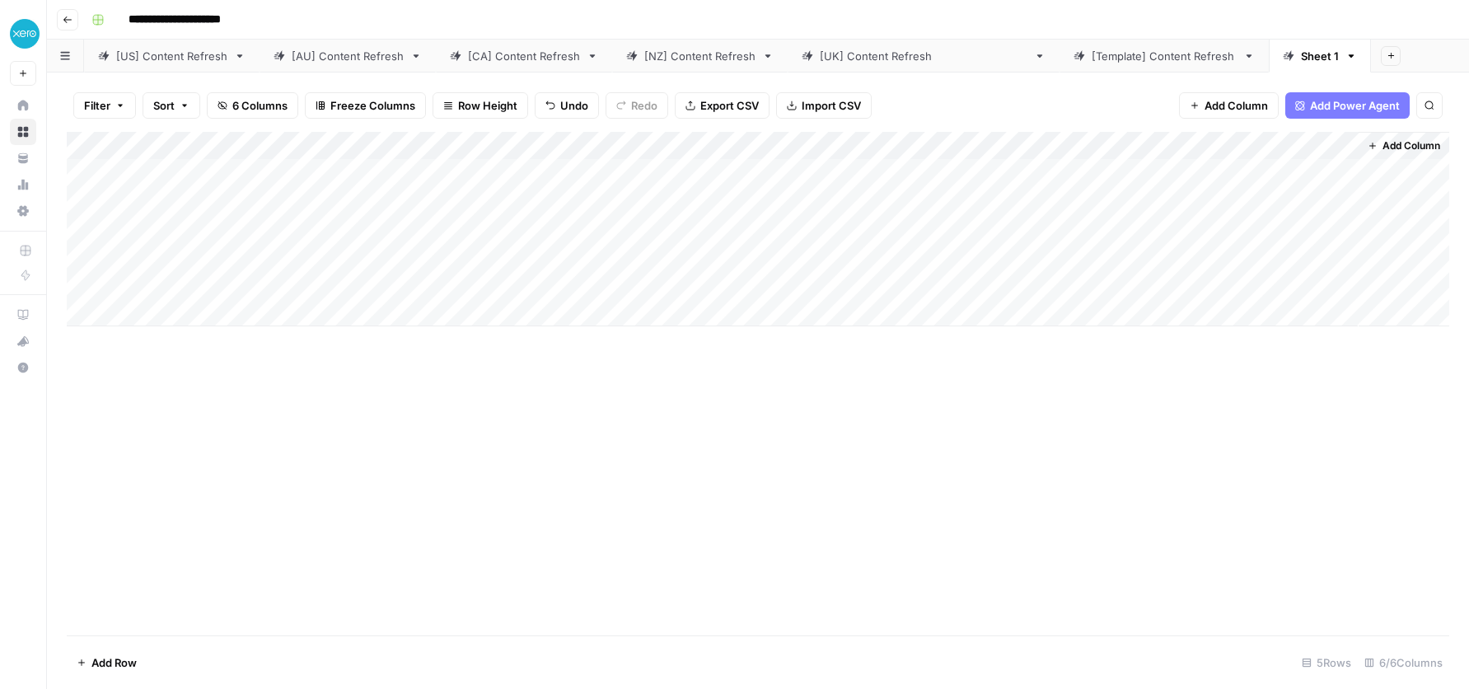
scroll to position [0, 0]
click at [479, 397] on div "Add Column" at bounding box center [758, 383] width 1382 height 503
click at [1345, 61] on icon "button" at bounding box center [1351, 56] width 12 height 12
click at [1276, 152] on span "Delete Sheet" at bounding box center [1309, 147] width 79 height 16
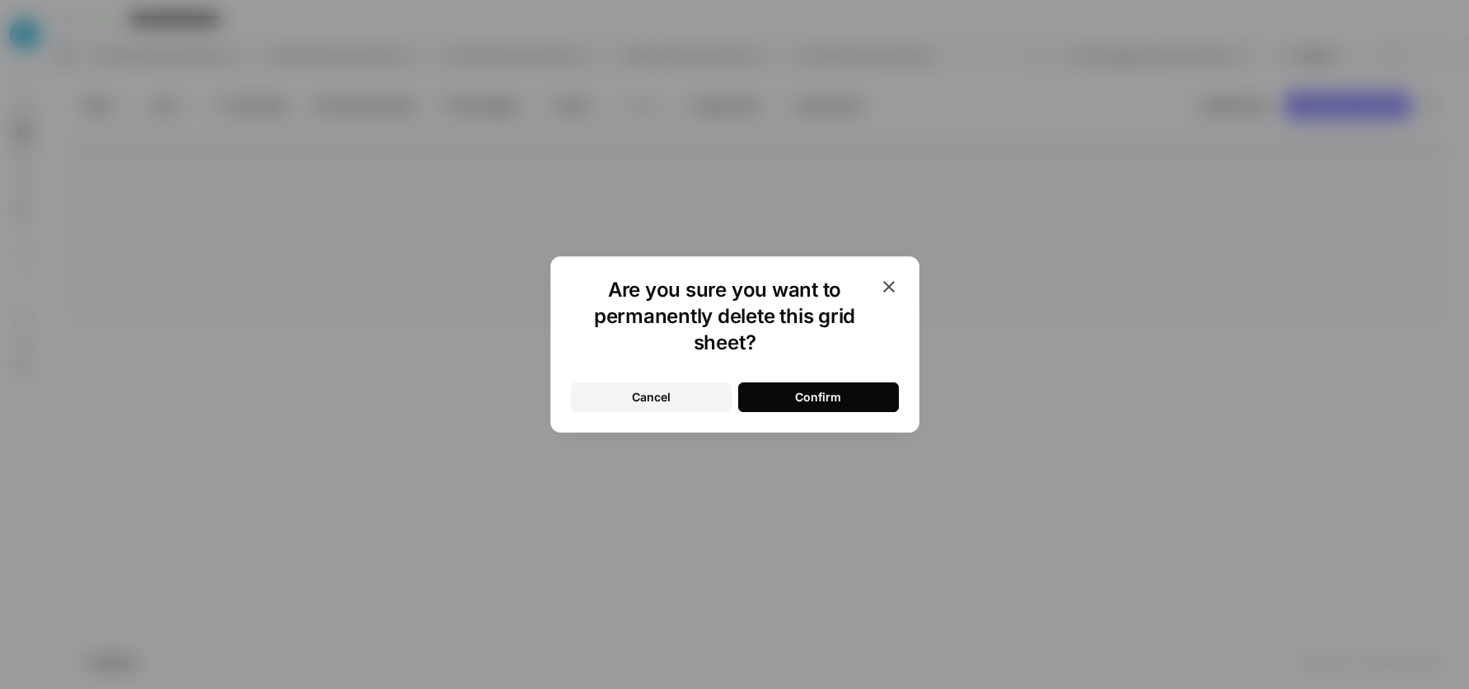
click at [826, 393] on div "Confirm" at bounding box center [818, 397] width 46 height 16
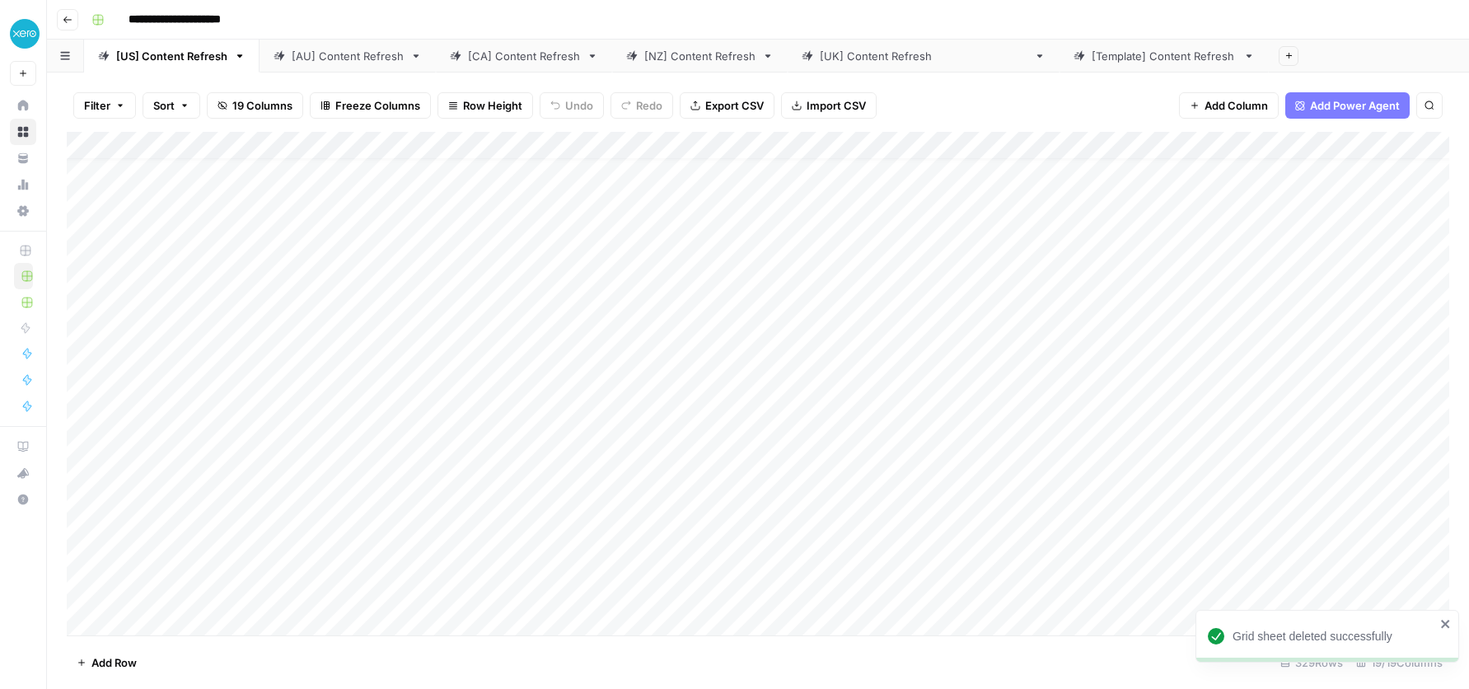
scroll to position [24, 0]
click at [1092, 61] on div "[Template] Content Refresh" at bounding box center [1164, 56] width 145 height 16
click at [871, 60] on div "[[GEOGRAPHIC_DATA]] Content Refresh" at bounding box center [924, 56] width 208 height 16
click at [898, 142] on div "Add Column" at bounding box center [758, 383] width 1382 height 503
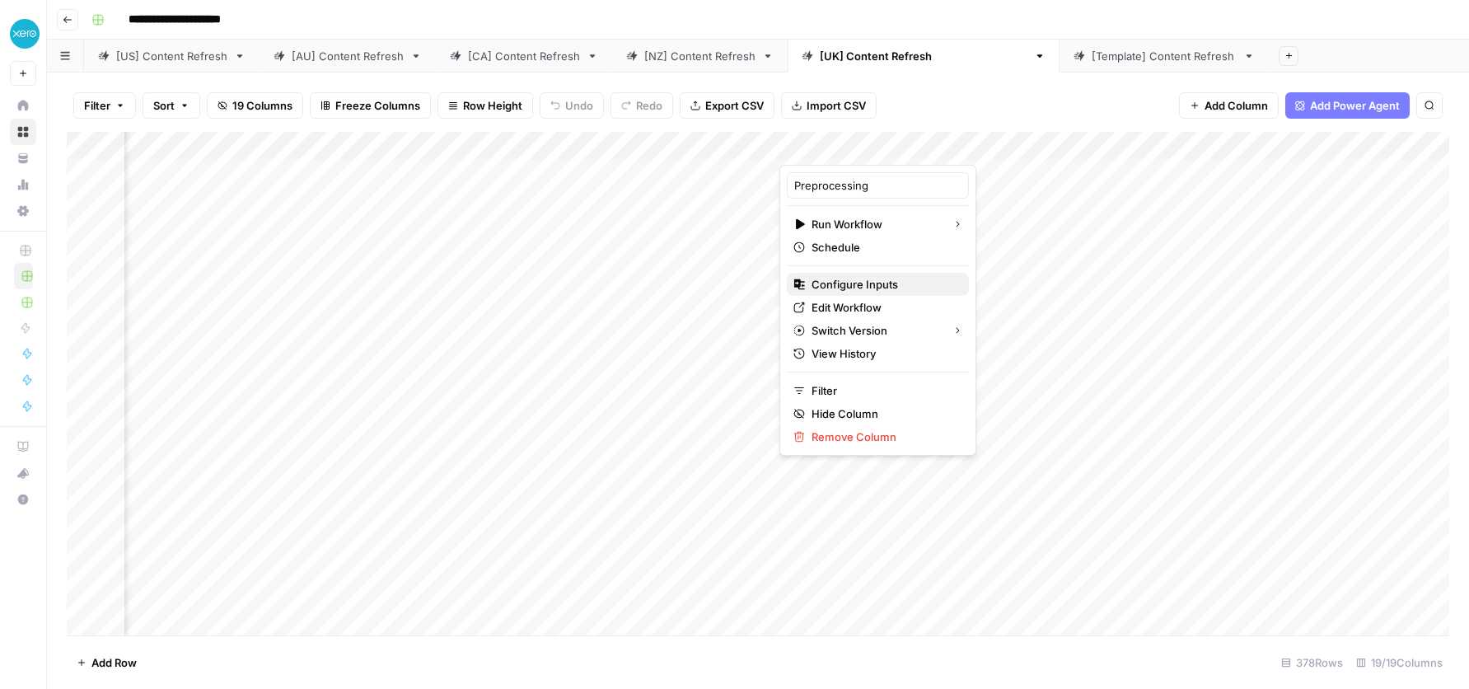
click at [850, 281] on span "Configure Inputs" at bounding box center [883, 284] width 144 height 16
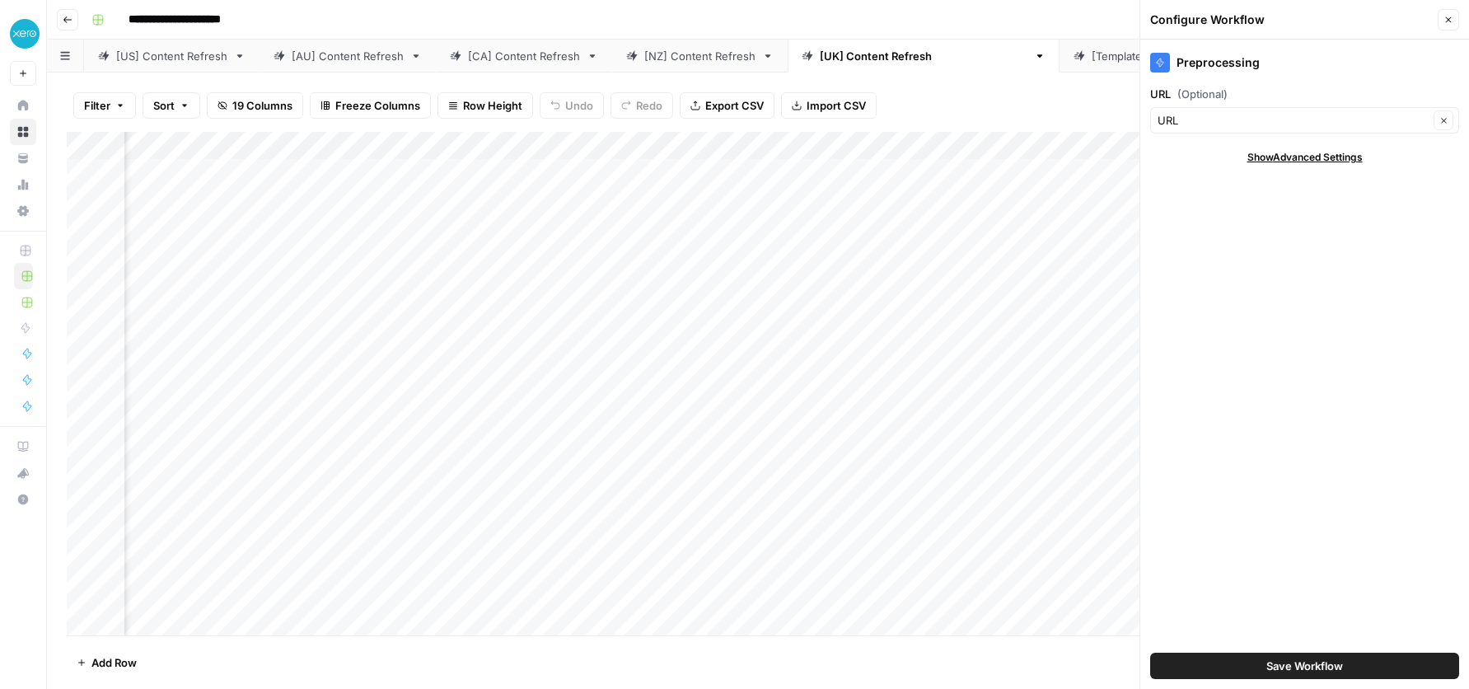
click at [1445, 15] on icon "button" at bounding box center [1448, 20] width 10 height 10
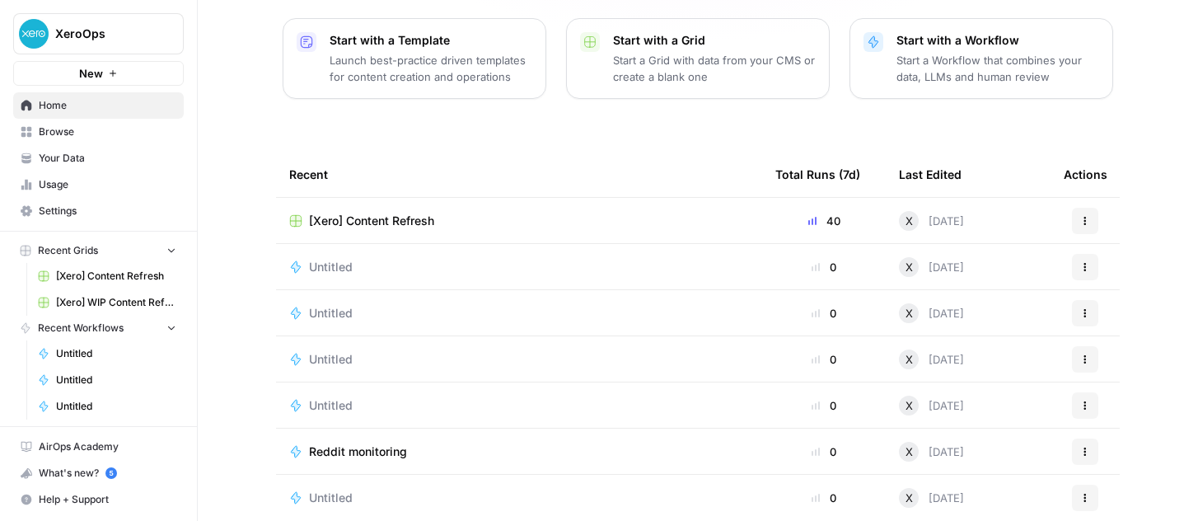
scroll to position [237, 0]
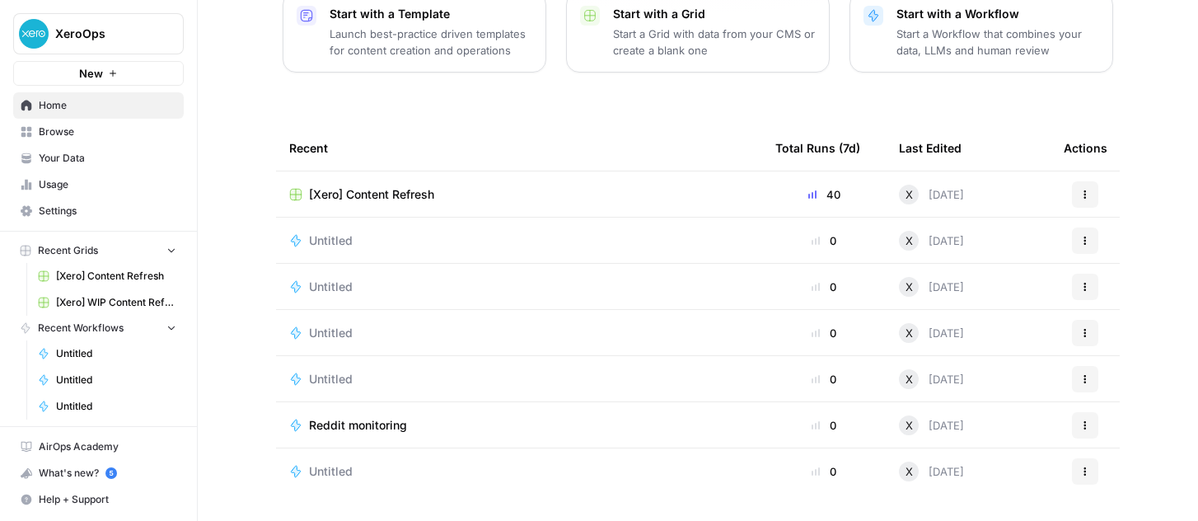
click at [401, 203] on td "[Xero] Content Refresh" at bounding box center [519, 193] width 486 height 45
click at [385, 189] on span "[Xero] Content Refresh" at bounding box center [371, 194] width 125 height 16
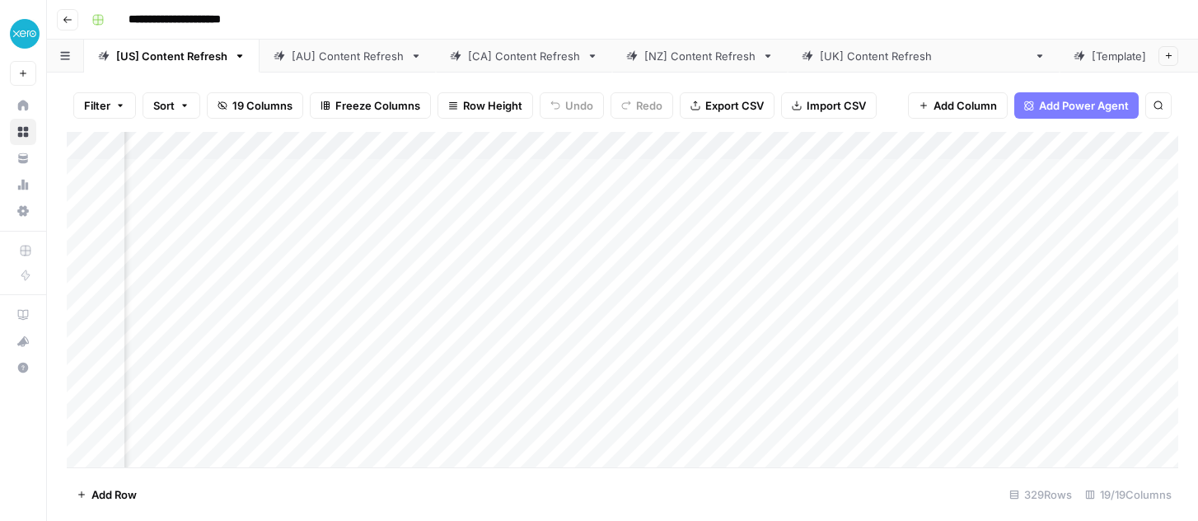
scroll to position [0, 1484]
click at [1045, 176] on div "Add Column" at bounding box center [622, 299] width 1111 height 335
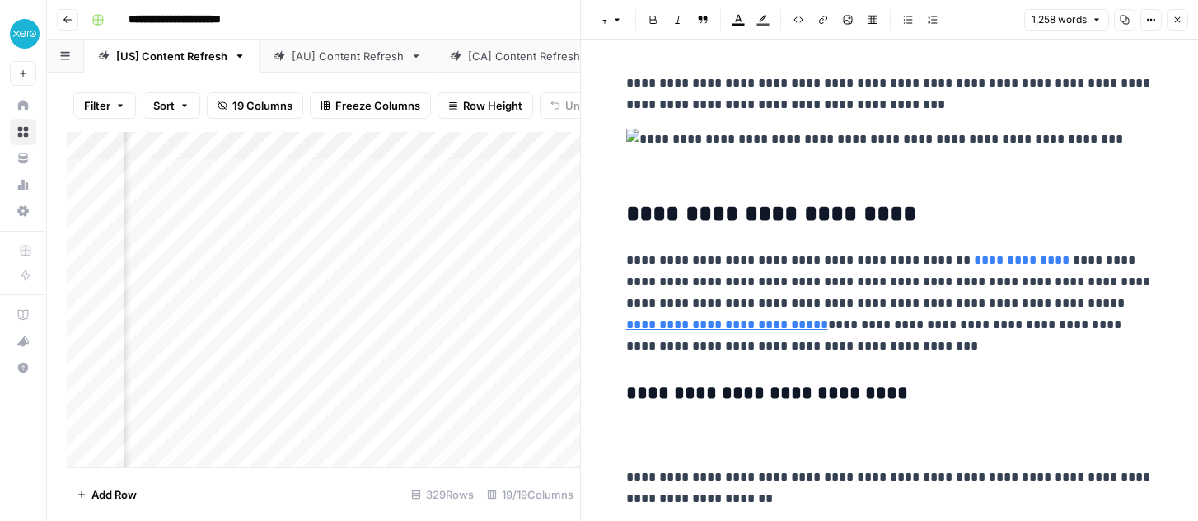
click at [1176, 21] on icon "button" at bounding box center [1177, 20] width 10 height 10
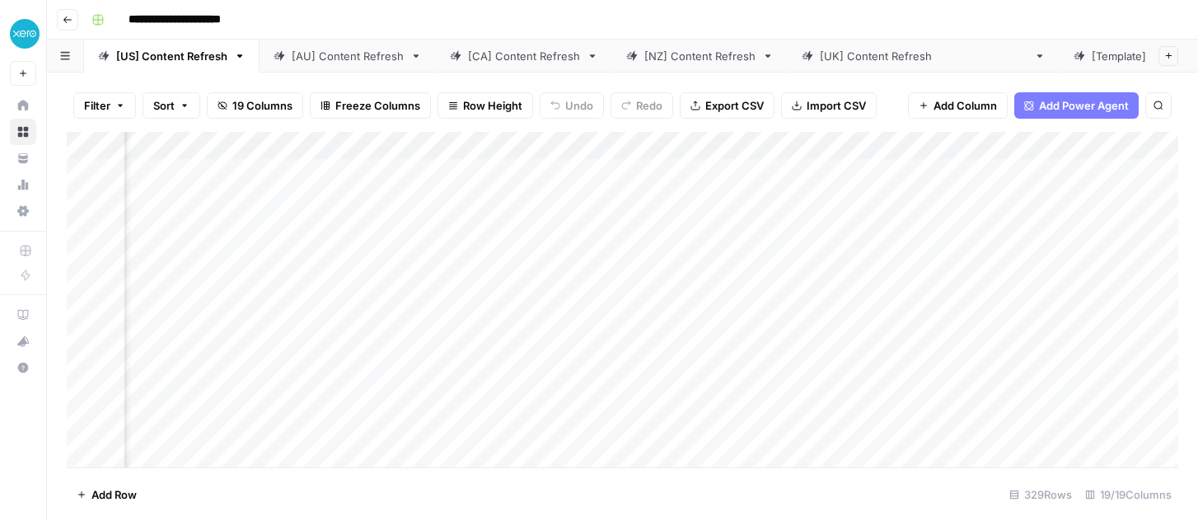
scroll to position [0, 1924]
click at [627, 204] on div "Add Column" at bounding box center [622, 299] width 1111 height 335
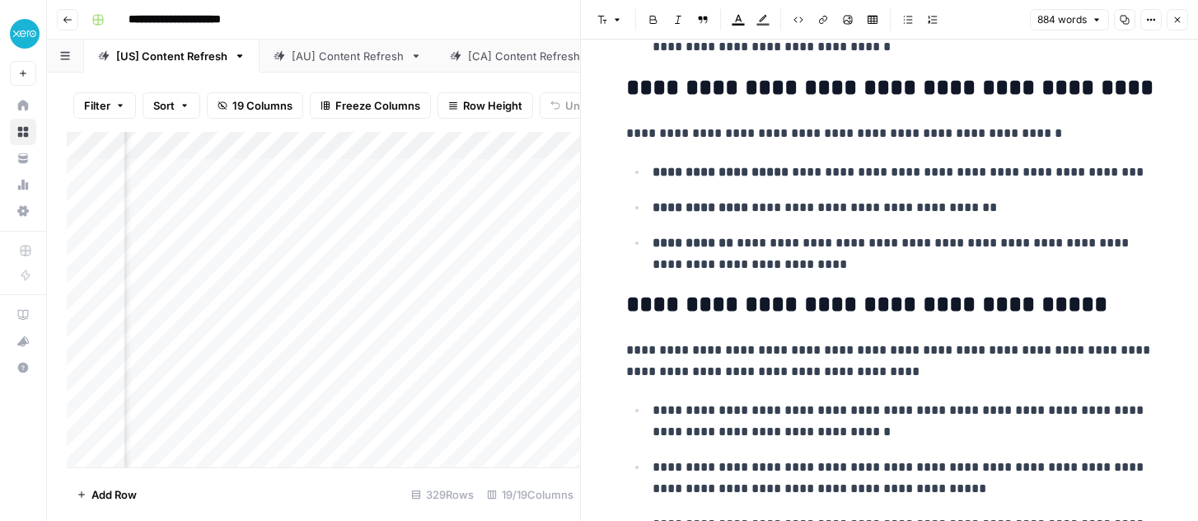
scroll to position [941, 0]
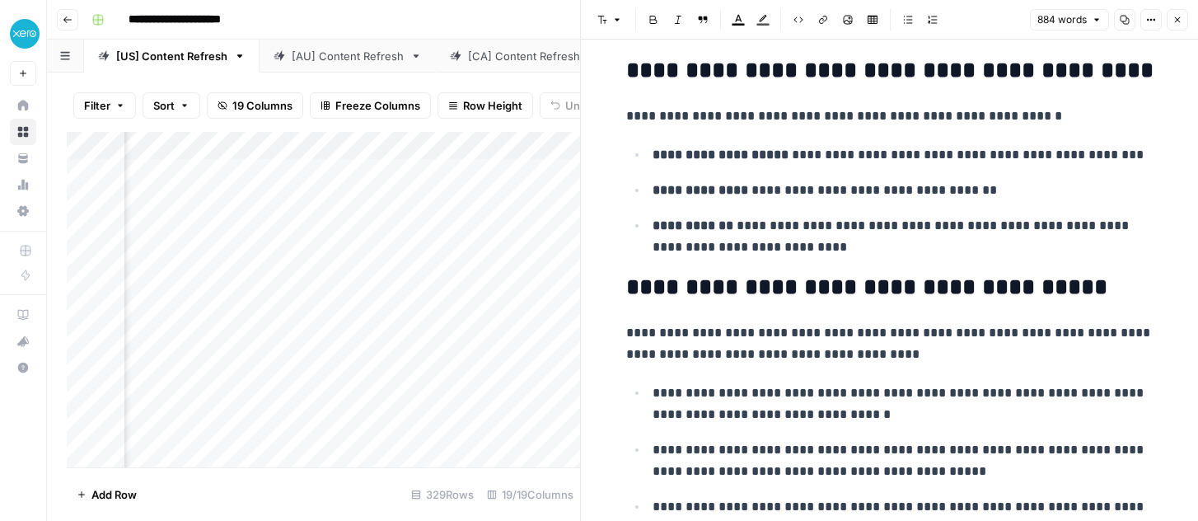
click at [1171, 20] on button "Close" at bounding box center [1176, 19] width 21 height 21
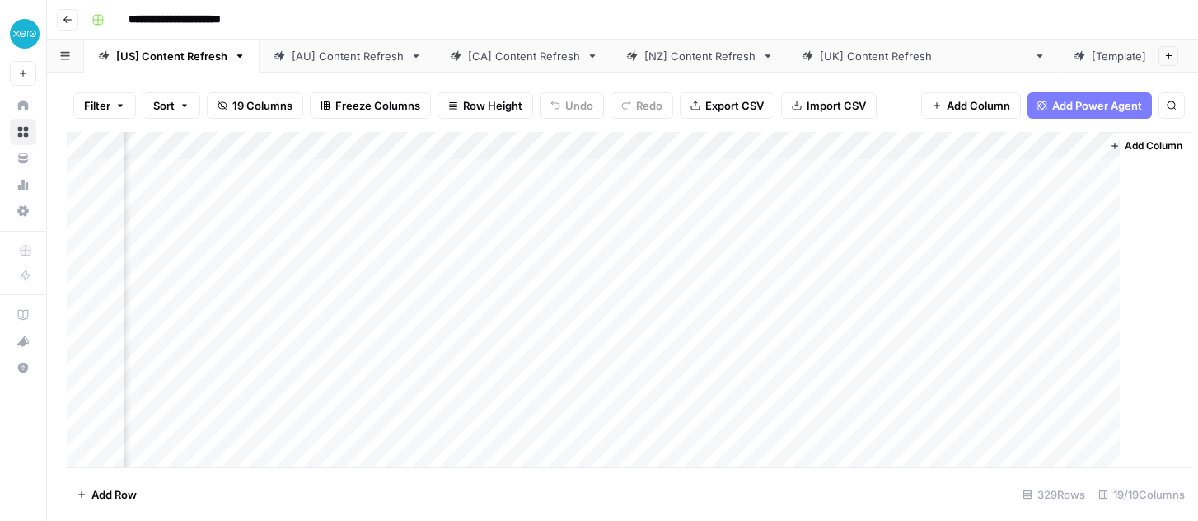
scroll to position [0, 1905]
click at [464, 336] on div "Add Column" at bounding box center [622, 299] width 1111 height 335
click at [493, 343] on div "Add Column" at bounding box center [622, 299] width 1111 height 335
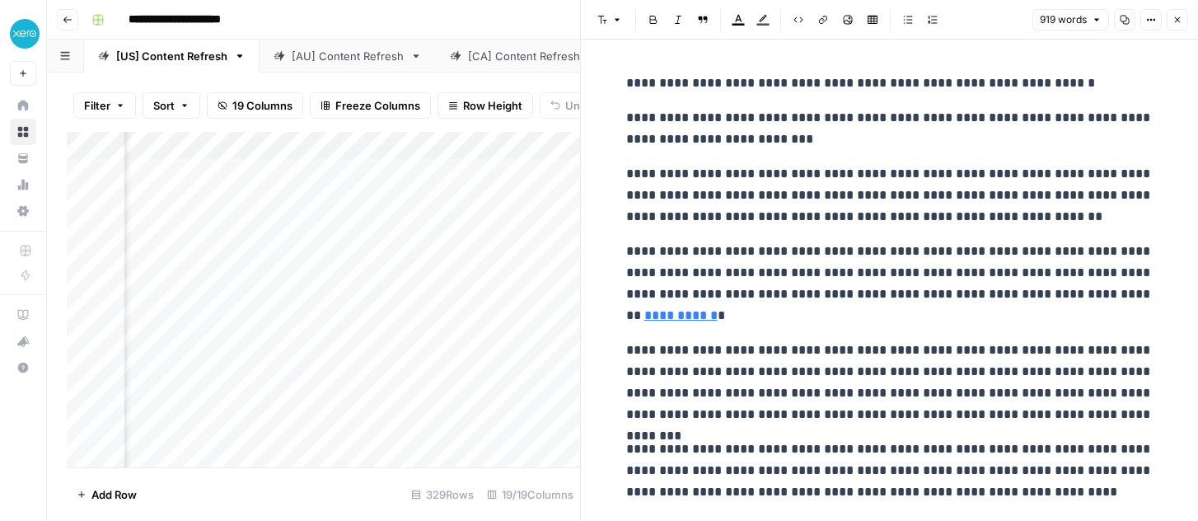
click at [1180, 16] on icon "button" at bounding box center [1177, 20] width 10 height 10
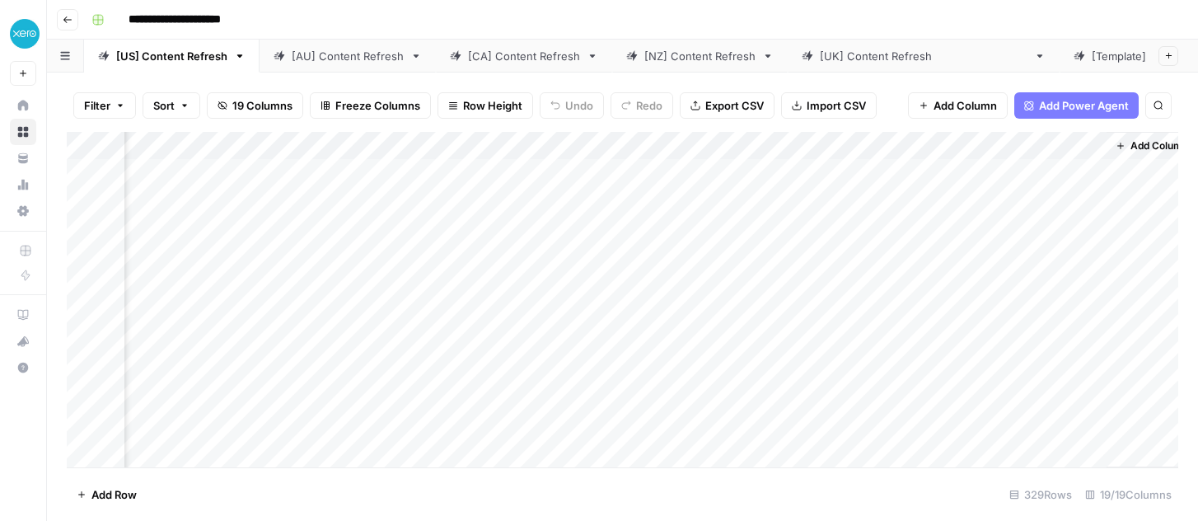
click at [63, 18] on icon "button" at bounding box center [68, 20] width 10 height 10
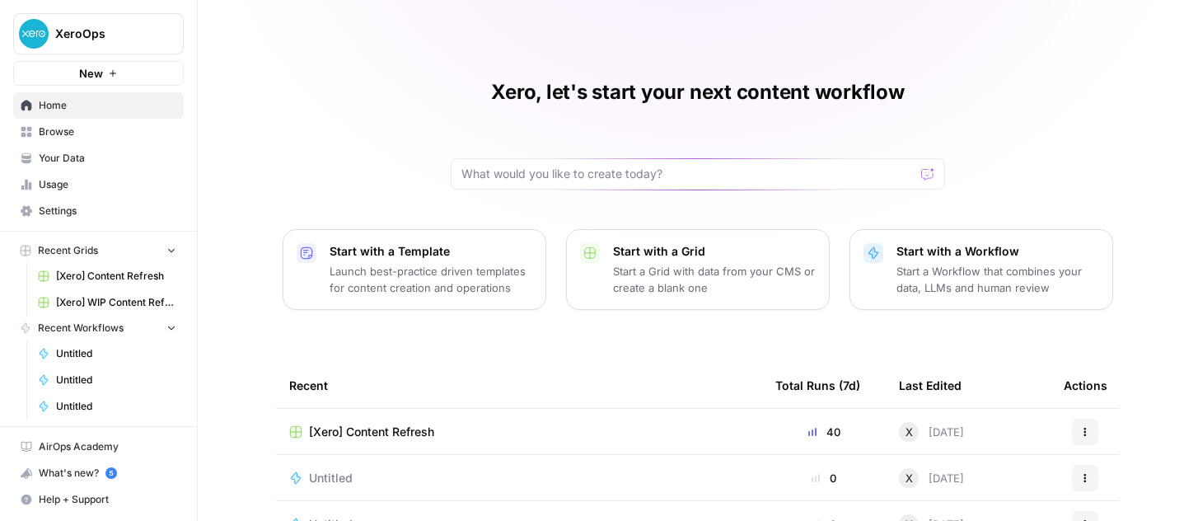
click at [122, 301] on span "[Xero] WIP Content Refresh" at bounding box center [116, 302] width 120 height 15
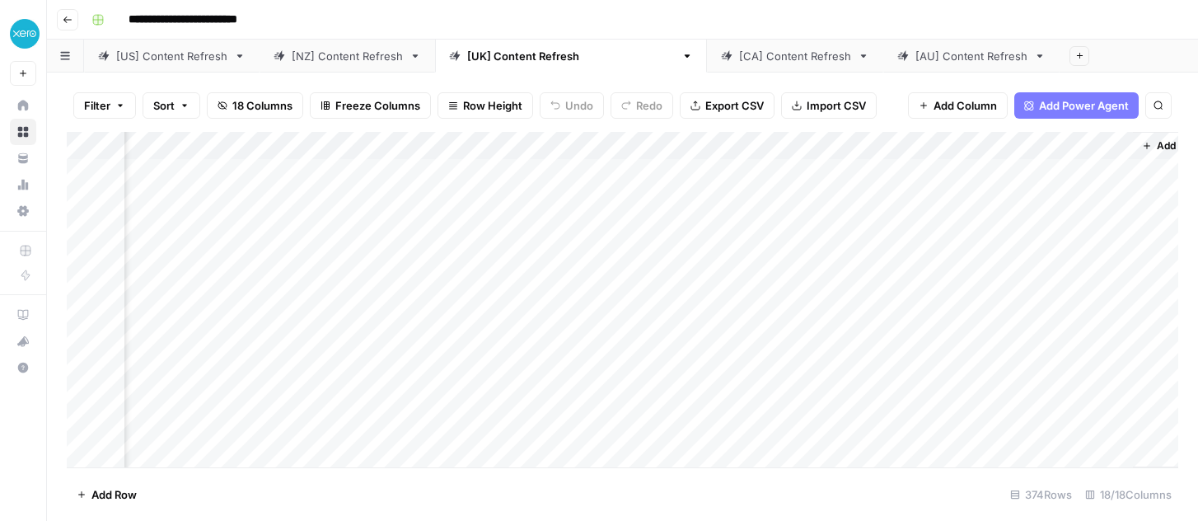
scroll to position [0, 1655]
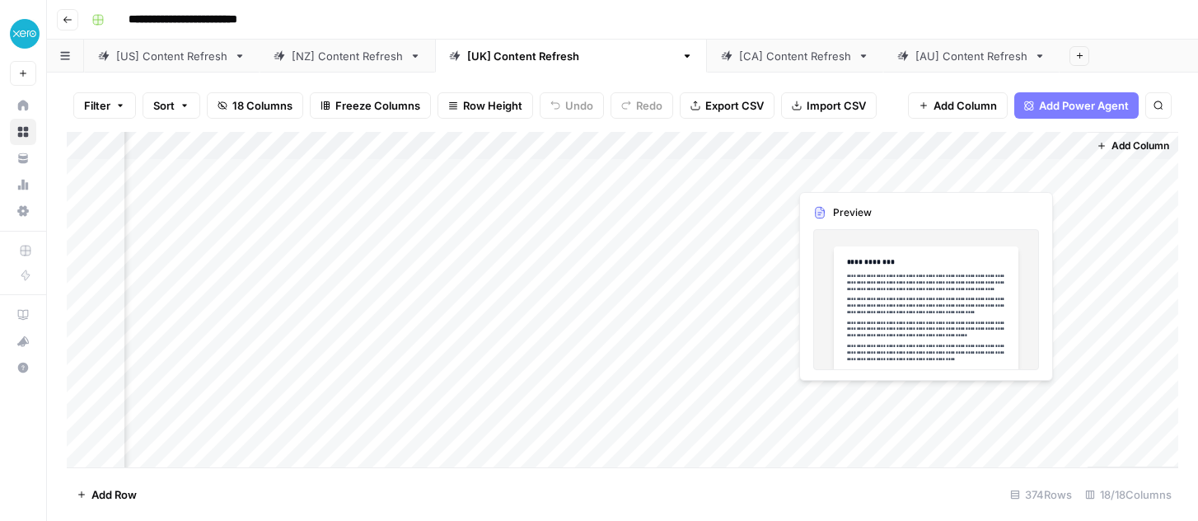
click at [922, 174] on div "Add Column" at bounding box center [622, 299] width 1111 height 335
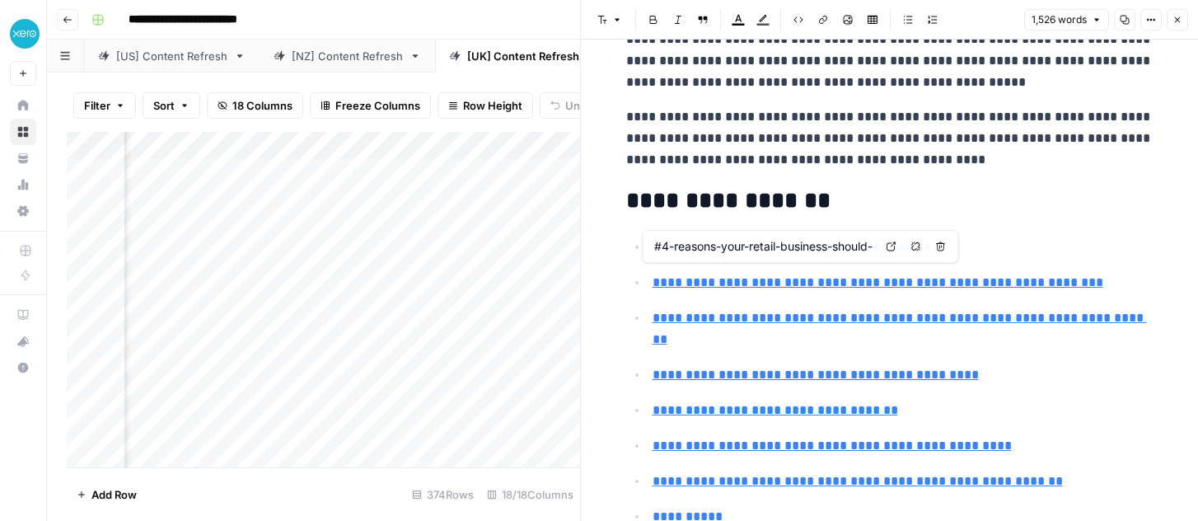
type input "#what-to-look-for-in-inventory-management-software"
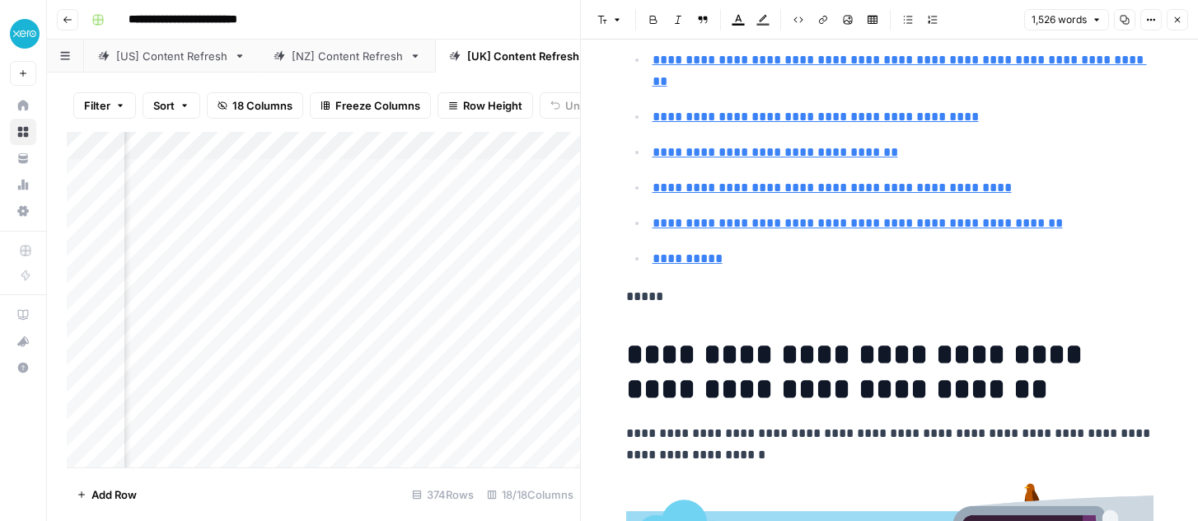
scroll to position [653, 0]
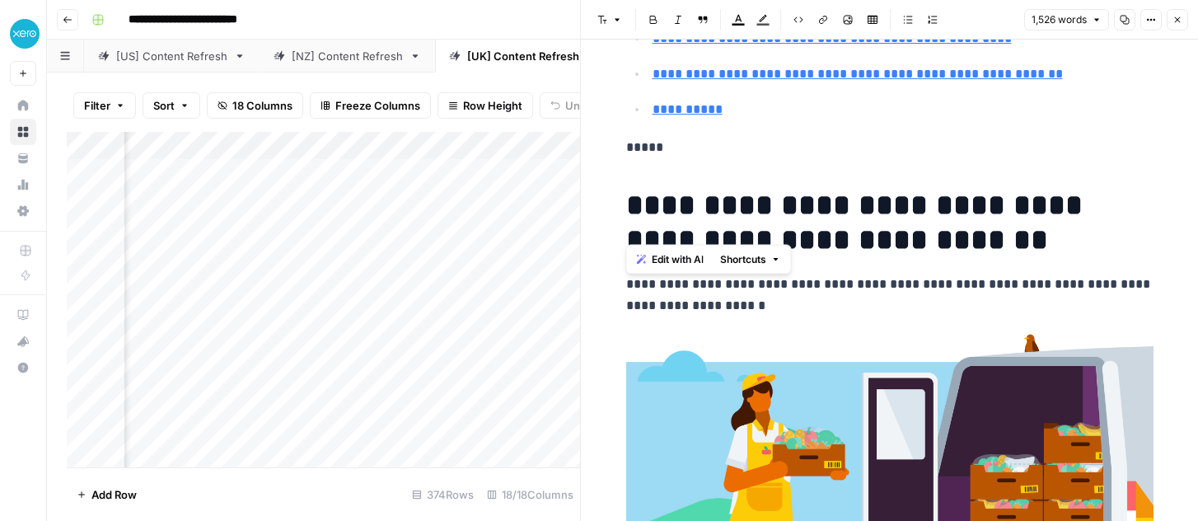
drag, startPoint x: 1026, startPoint y: 218, endPoint x: 653, endPoint y: 119, distance: 385.5
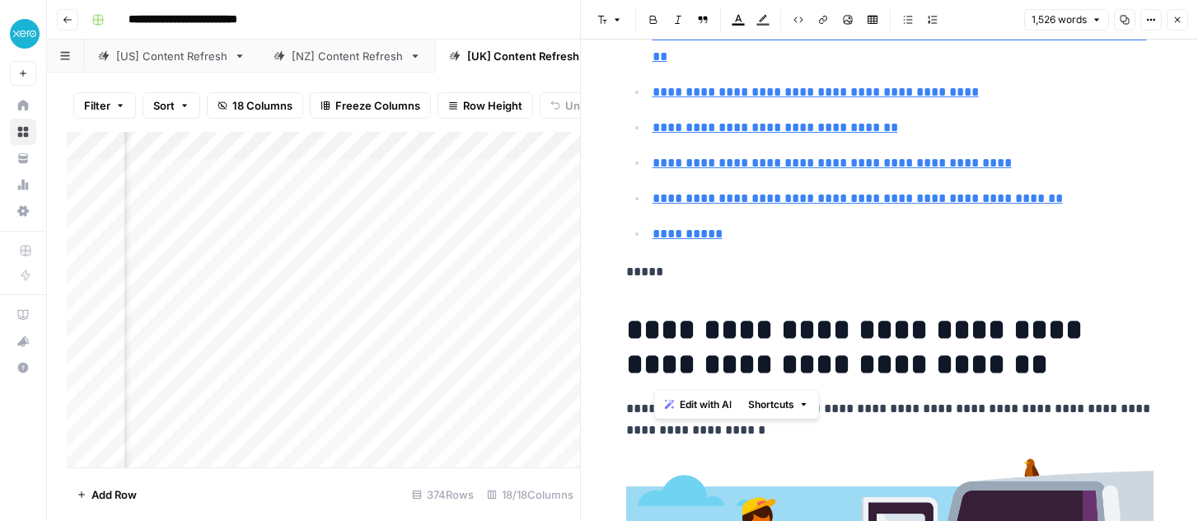
scroll to position [638, 0]
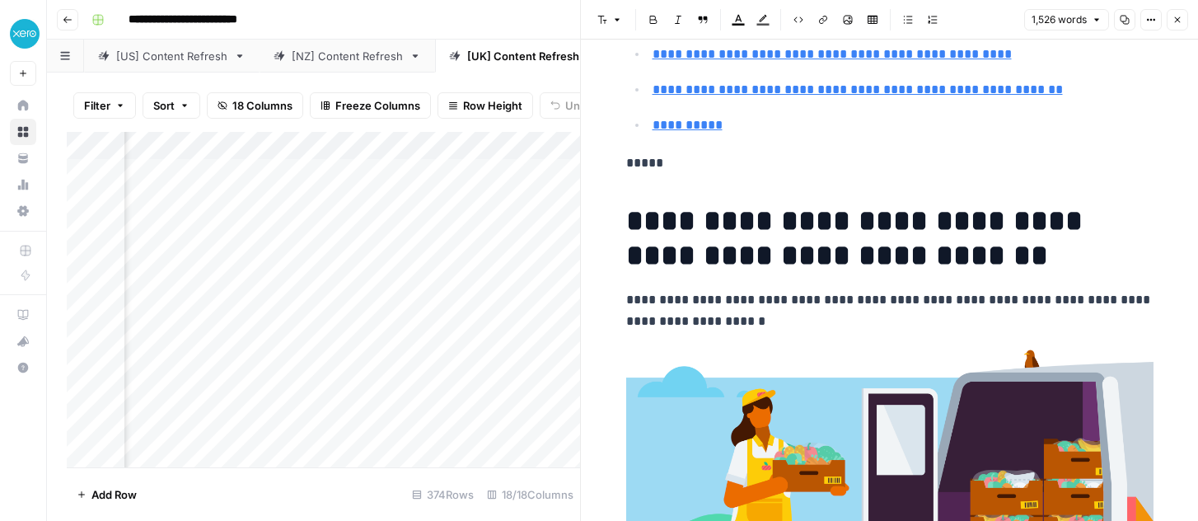
click at [395, 292] on div "Add Column" at bounding box center [323, 299] width 513 height 335
click at [1181, 20] on icon "button" at bounding box center [1177, 20] width 10 height 10
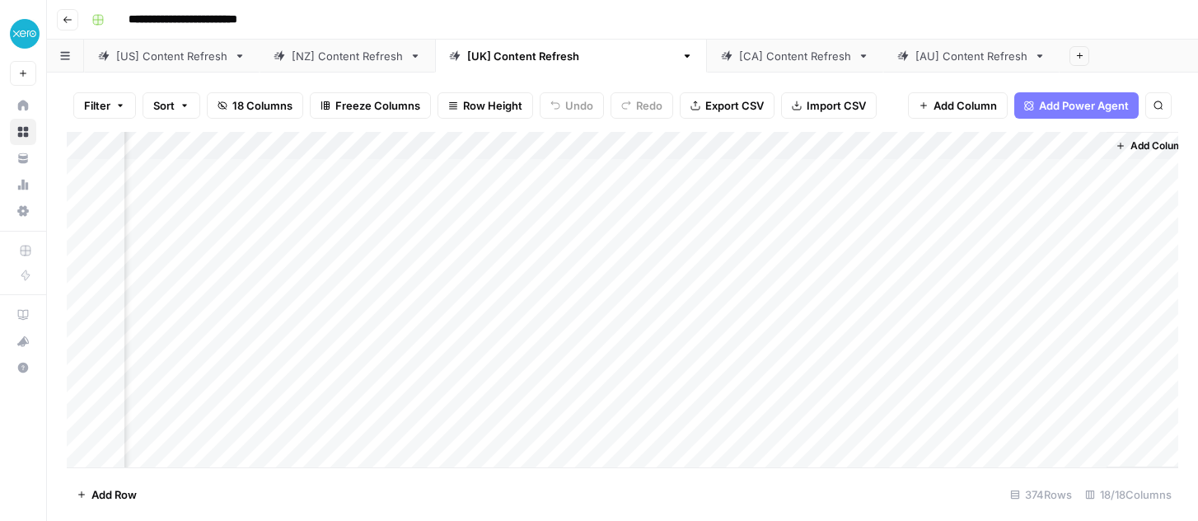
scroll to position [0, 1655]
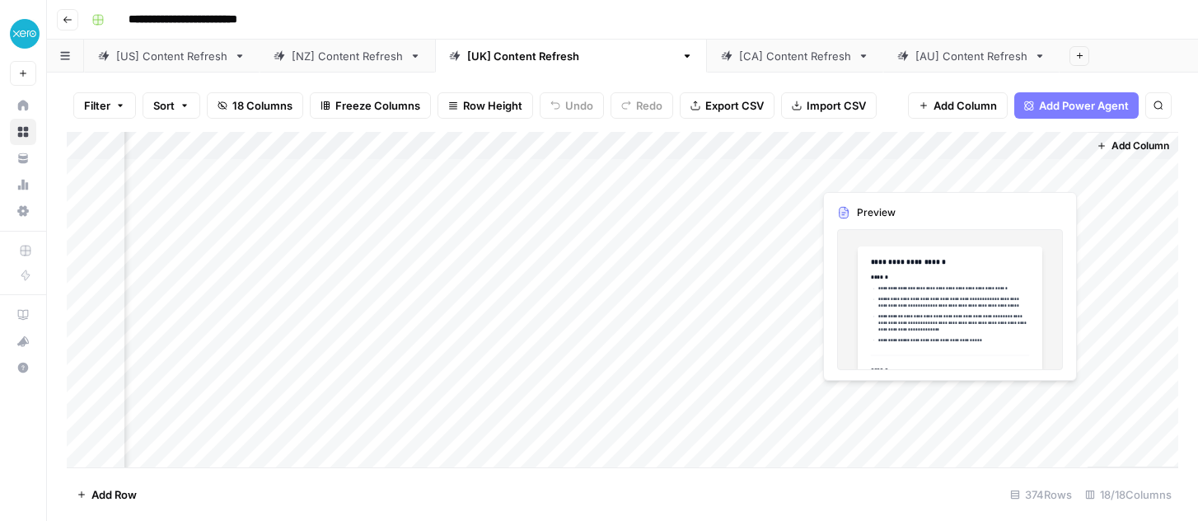
click at [1058, 172] on div "Add Column" at bounding box center [622, 299] width 1111 height 335
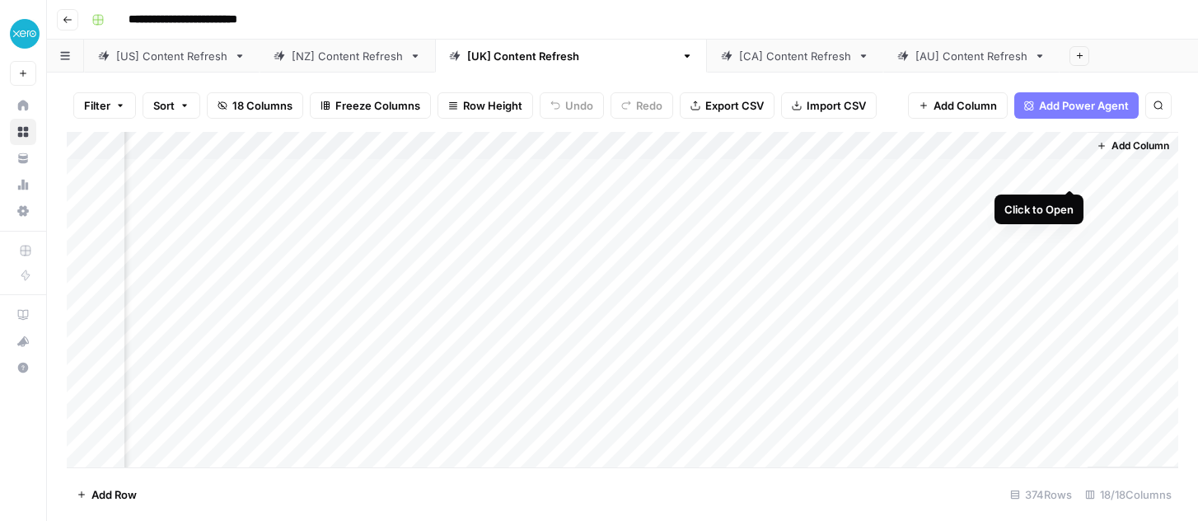
click at [1073, 173] on div "Add Column" at bounding box center [622, 299] width 1111 height 335
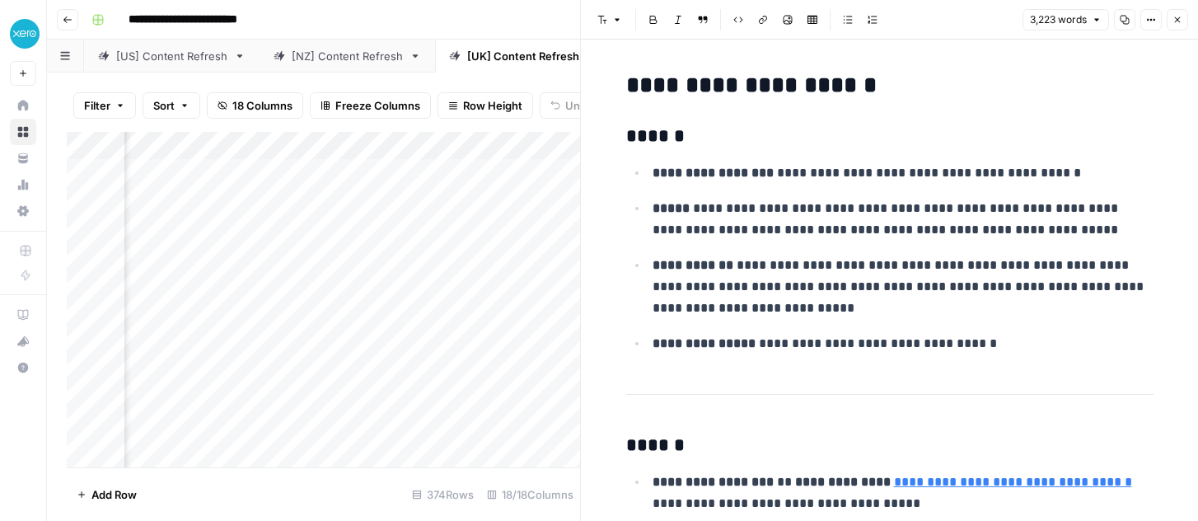
click at [311, 279] on div "Add Column" at bounding box center [323, 299] width 513 height 335
click at [1173, 16] on icon "button" at bounding box center [1177, 20] width 10 height 10
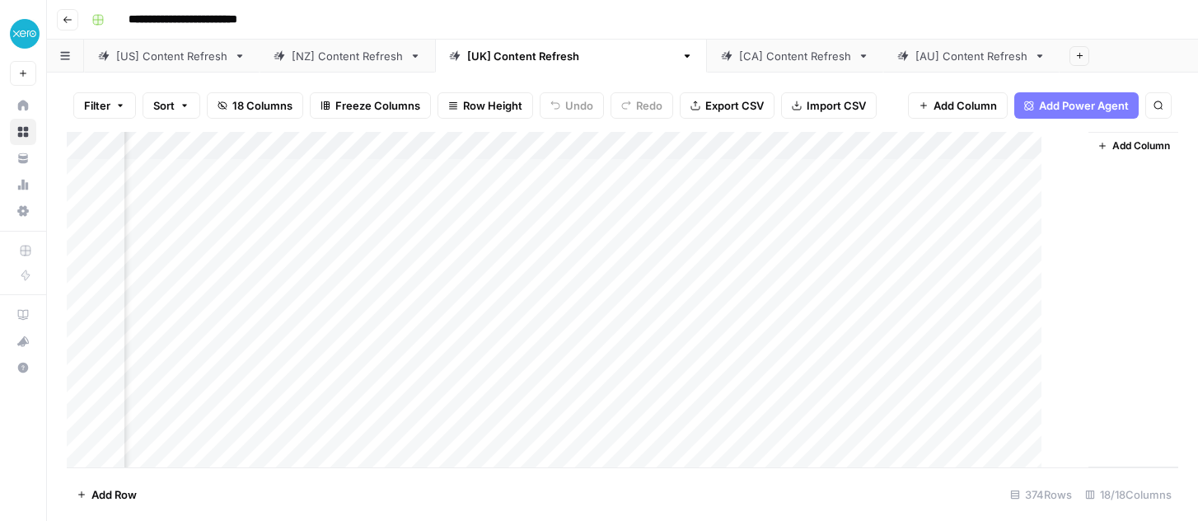
scroll to position [0, 1635]
click at [915, 57] on div "[AU] Content Refresh" at bounding box center [971, 56] width 112 height 16
click at [869, 177] on div "Add Column" at bounding box center [622, 299] width 1111 height 335
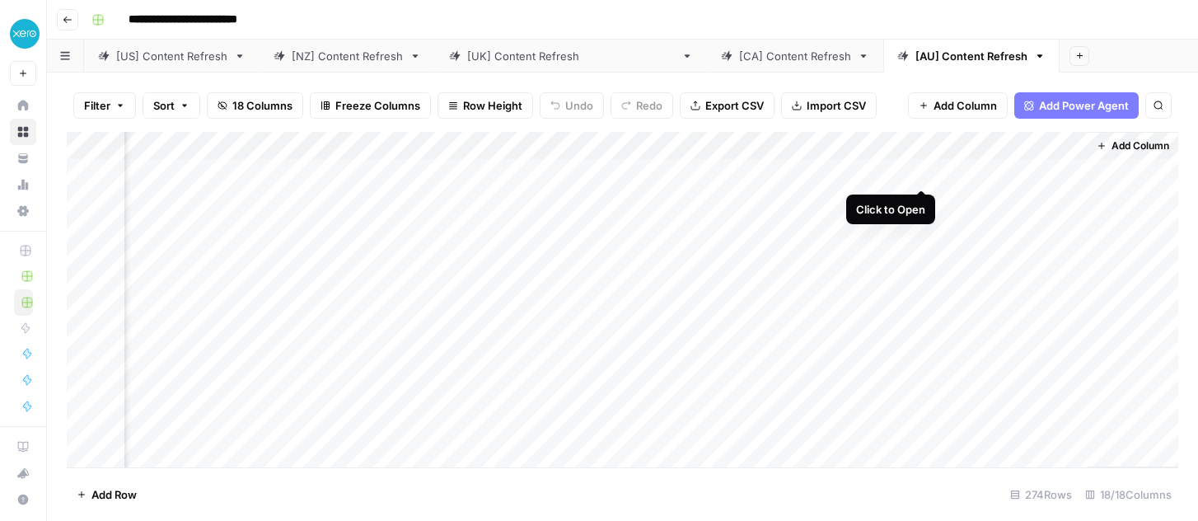
click at [919, 175] on div "Add Column" at bounding box center [622, 299] width 1111 height 335
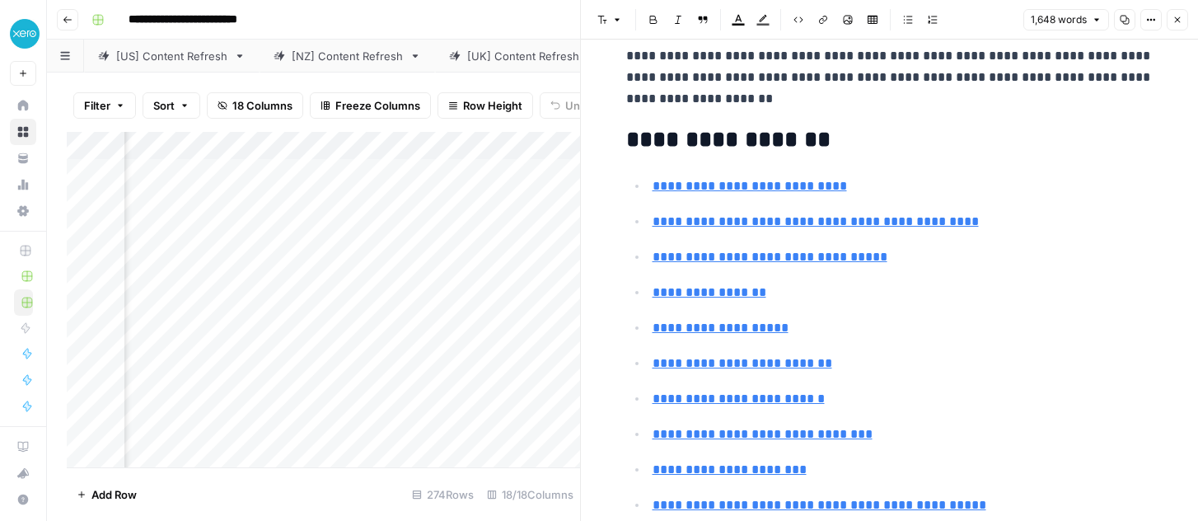
scroll to position [555, 0]
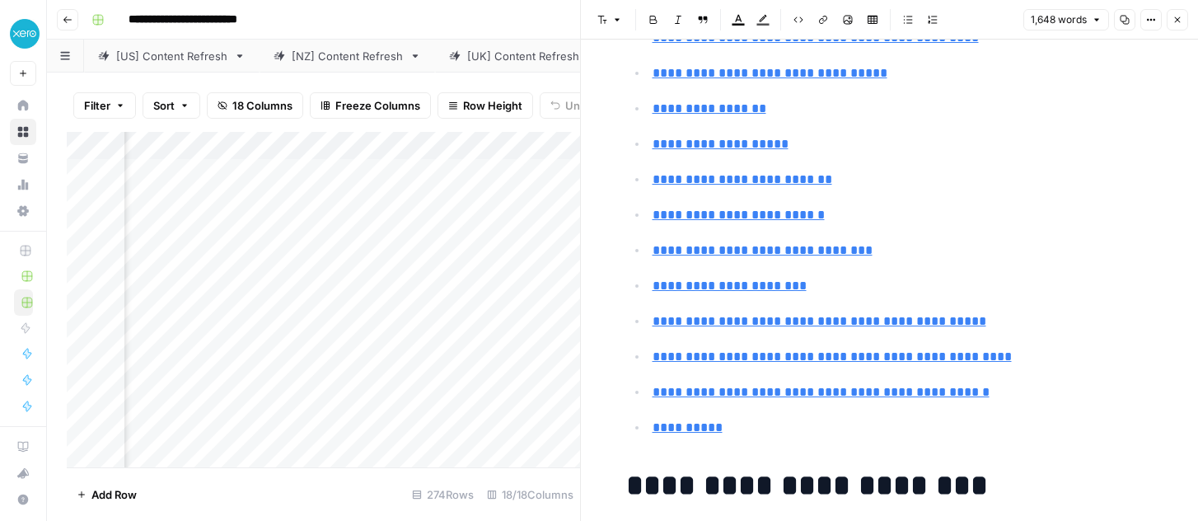
click at [1185, 16] on button "Close" at bounding box center [1176, 19] width 21 height 21
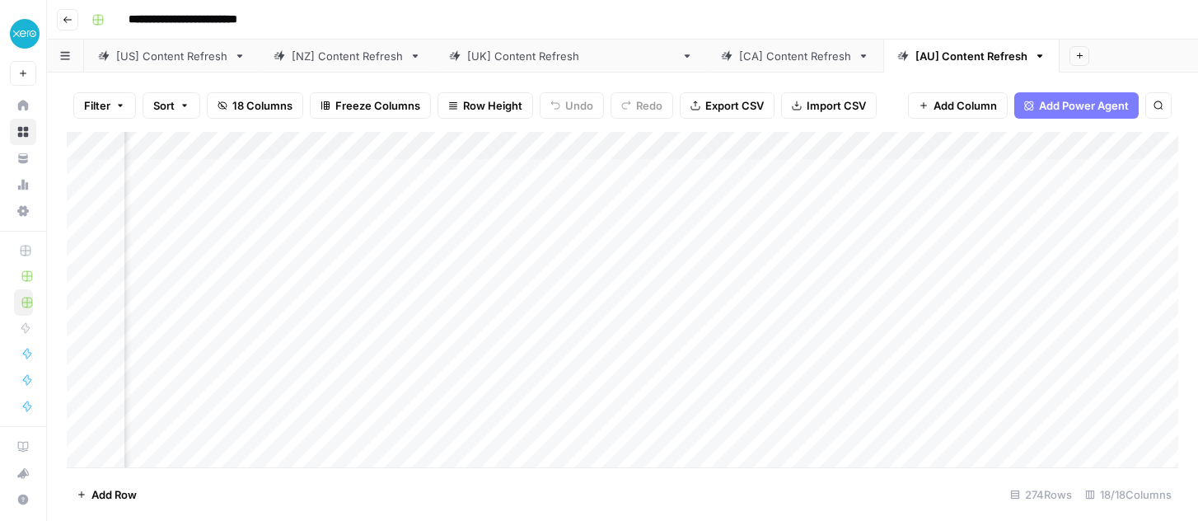
scroll to position [0, 117]
click at [965, 227] on div "Add Column" at bounding box center [622, 299] width 1111 height 335
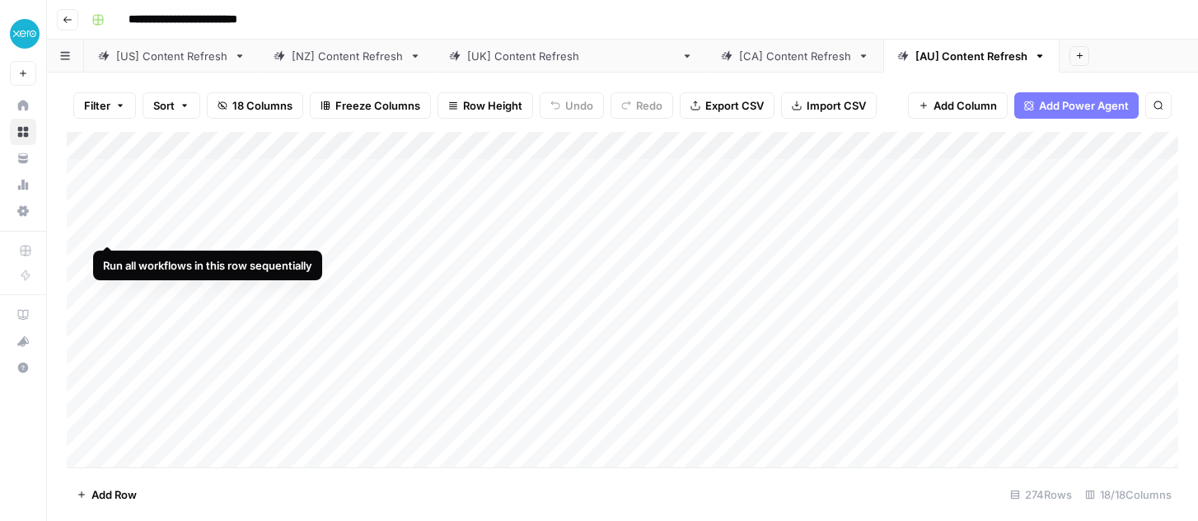
click at [107, 228] on div "Add Column" at bounding box center [622, 299] width 1111 height 335
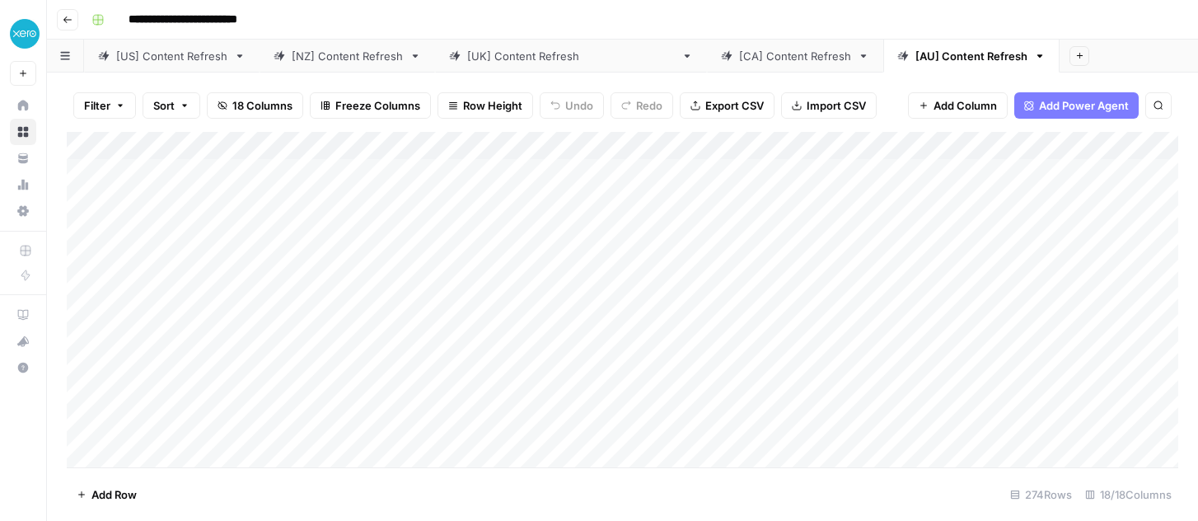
click at [233, 193] on div "Add Column" at bounding box center [622, 299] width 1111 height 335
click at [88, 194] on div "Add Column" at bounding box center [622, 299] width 1111 height 335
click at [110, 491] on span "Delete 1 Row" at bounding box center [110, 494] width 66 height 16
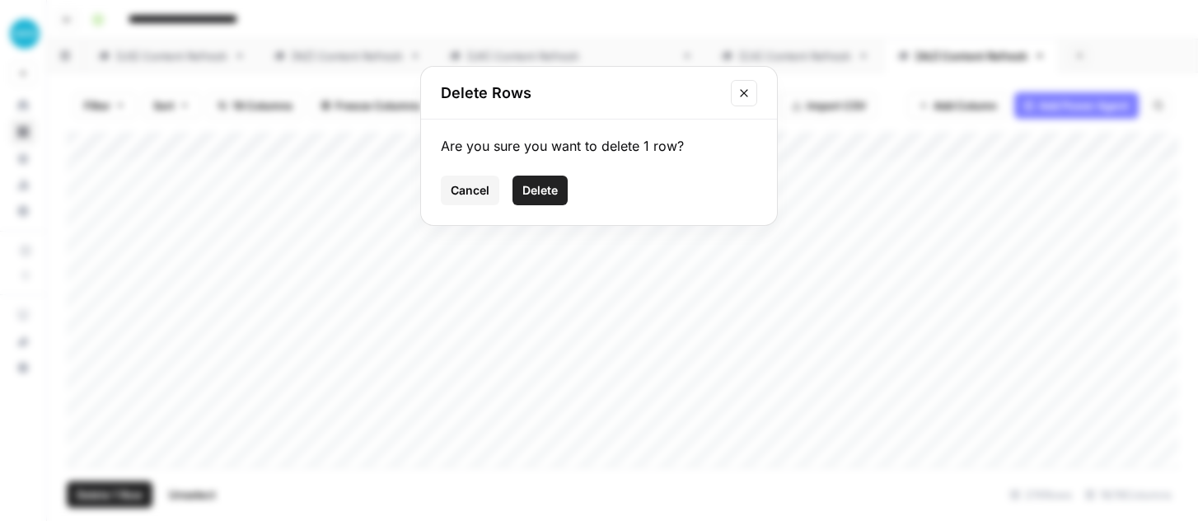
click at [544, 193] on span "Delete" at bounding box center [539, 190] width 35 height 16
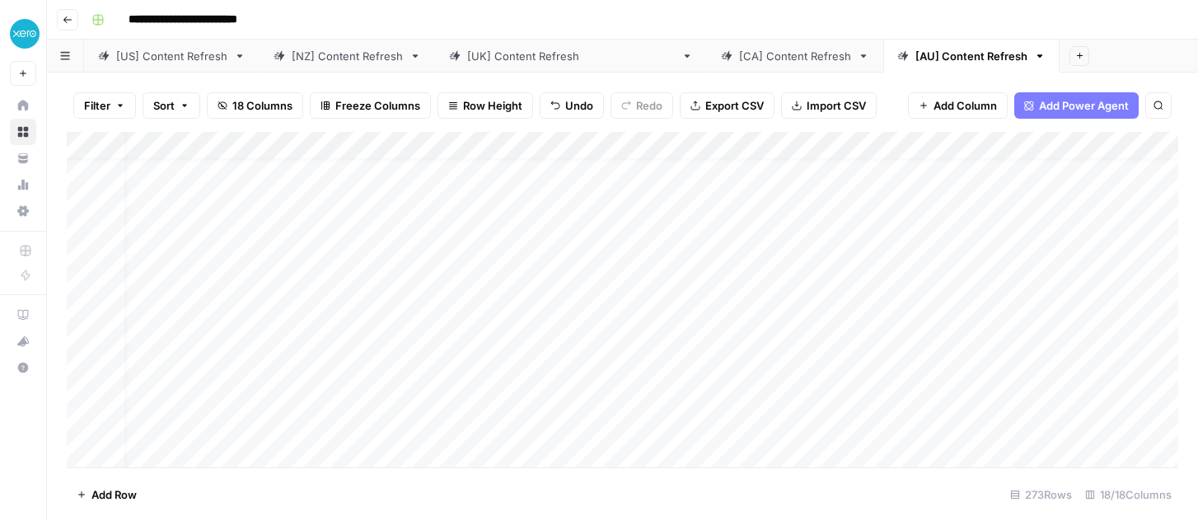
scroll to position [25, 19]
click at [602, 145] on div "Add Column" at bounding box center [622, 299] width 1111 height 335
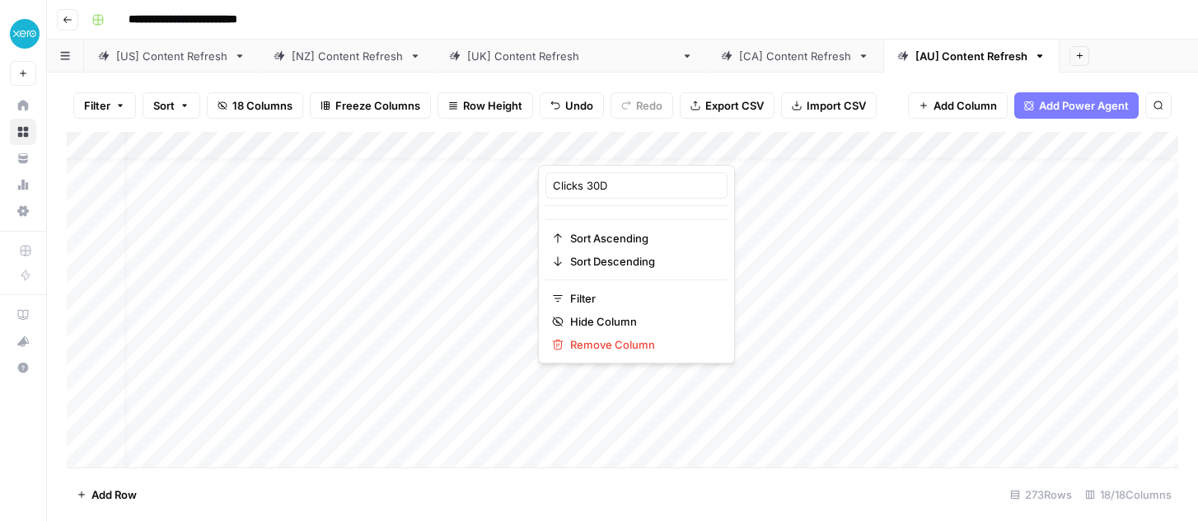
click at [708, 23] on div "**********" at bounding box center [633, 20] width 1096 height 26
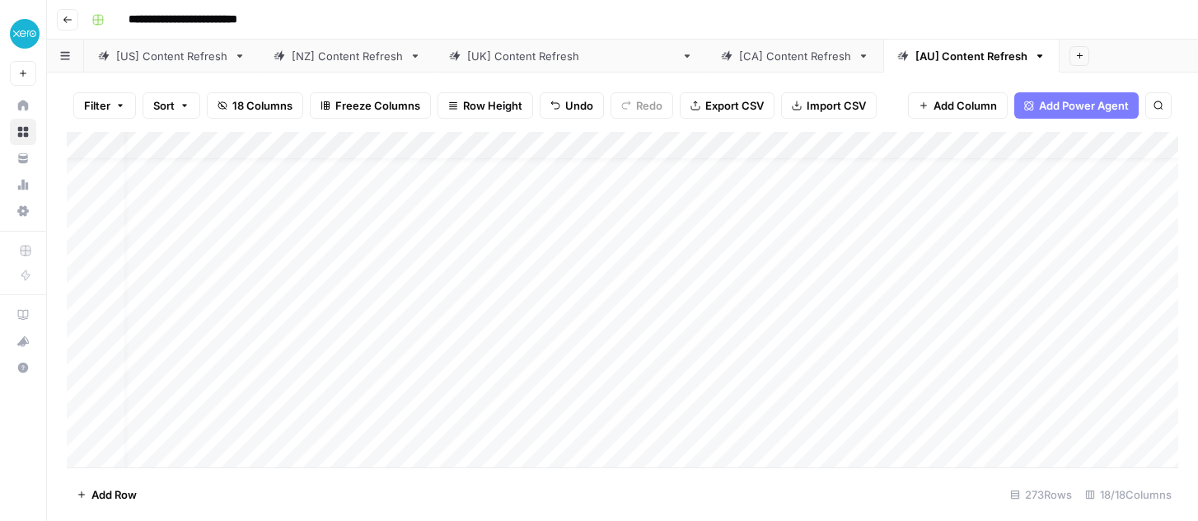
click at [630, 144] on div "Add Column" at bounding box center [622, 299] width 1111 height 335
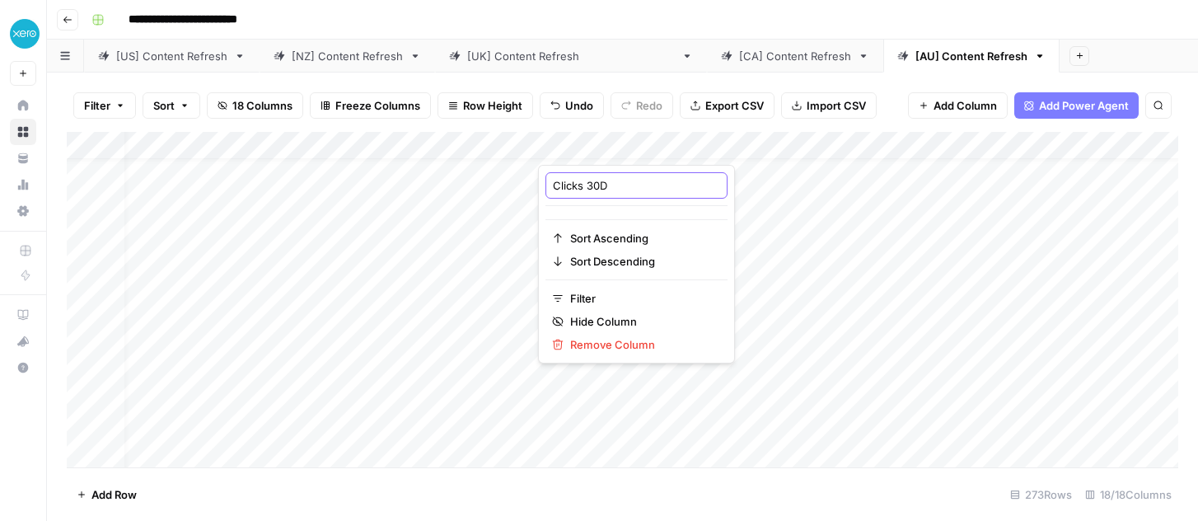
click at [629, 188] on input "Clicks 30D" at bounding box center [636, 185] width 167 height 16
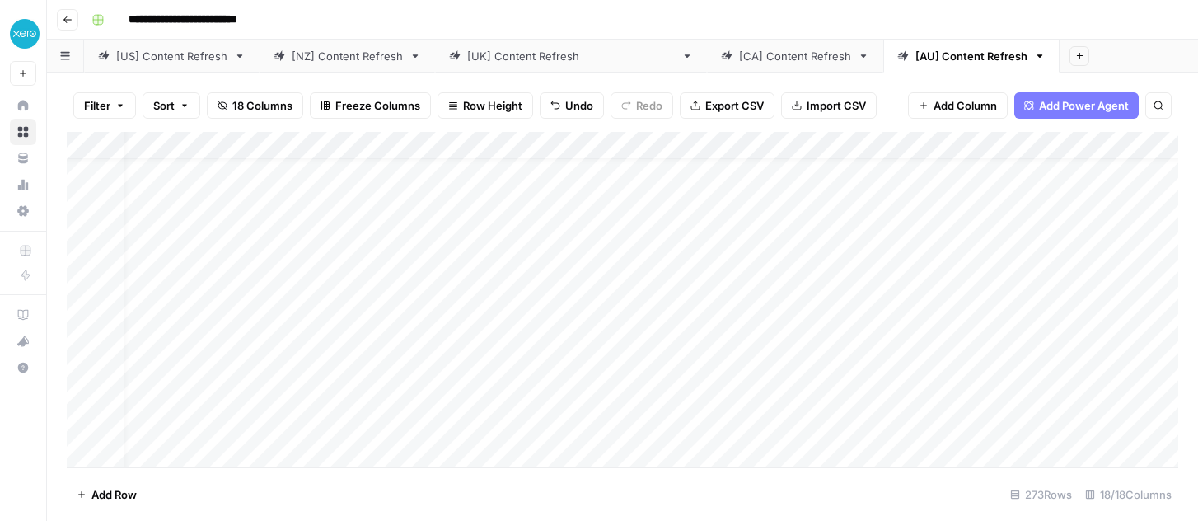
click at [571, 142] on div "Add Column" at bounding box center [622, 299] width 1111 height 335
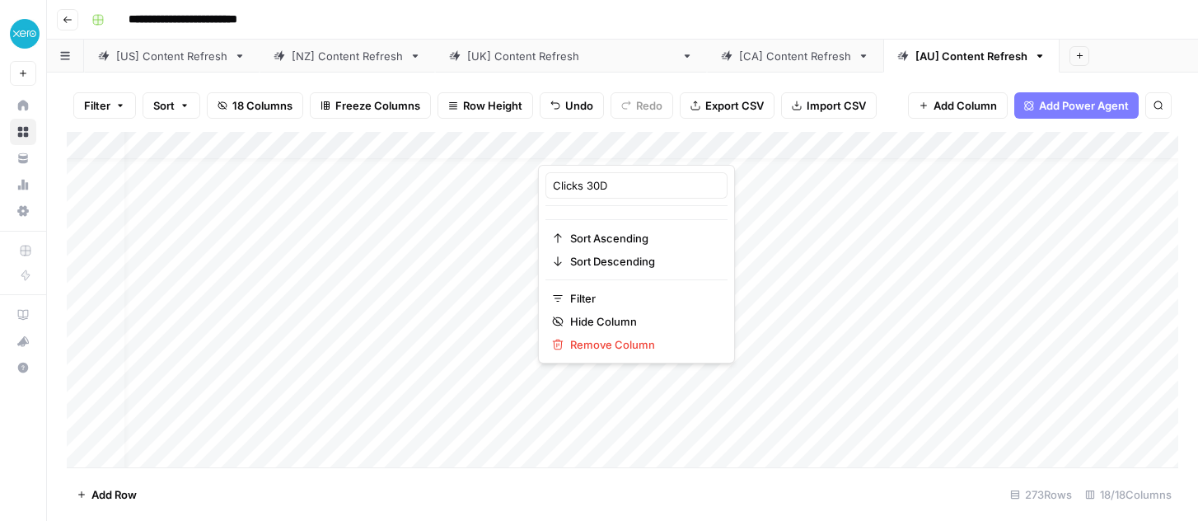
click at [1014, 7] on div "**********" at bounding box center [633, 20] width 1096 height 26
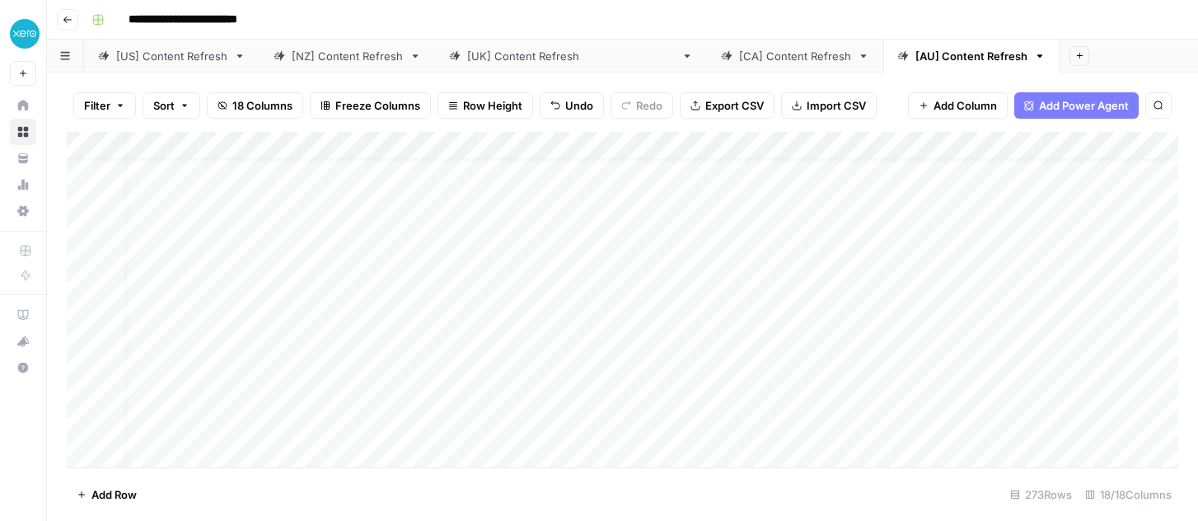
click at [699, 143] on div "Add Column" at bounding box center [622, 299] width 1111 height 335
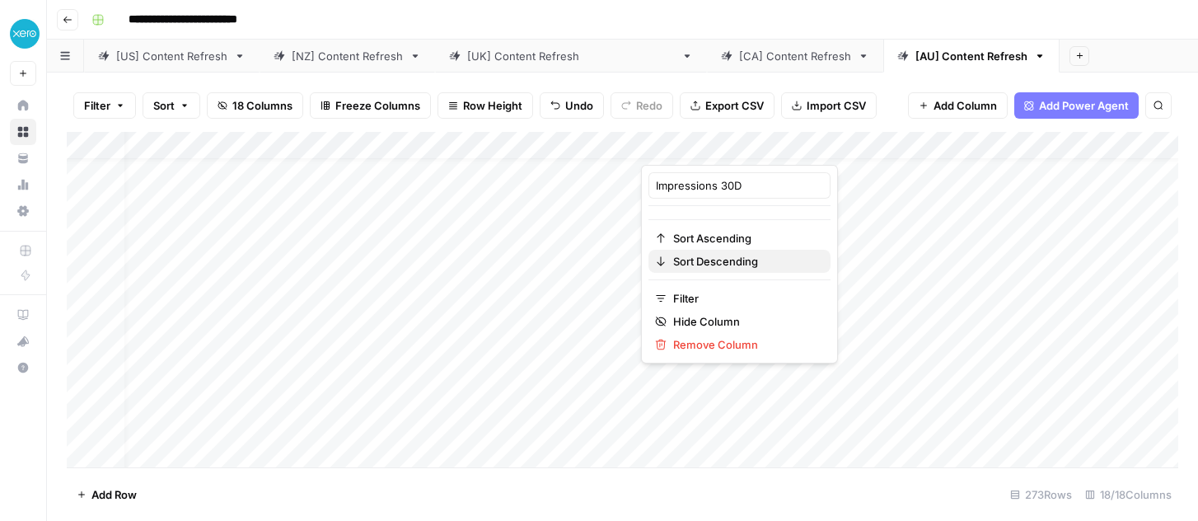
click at [688, 260] on span "Sort Descending" at bounding box center [745, 261] width 144 height 16
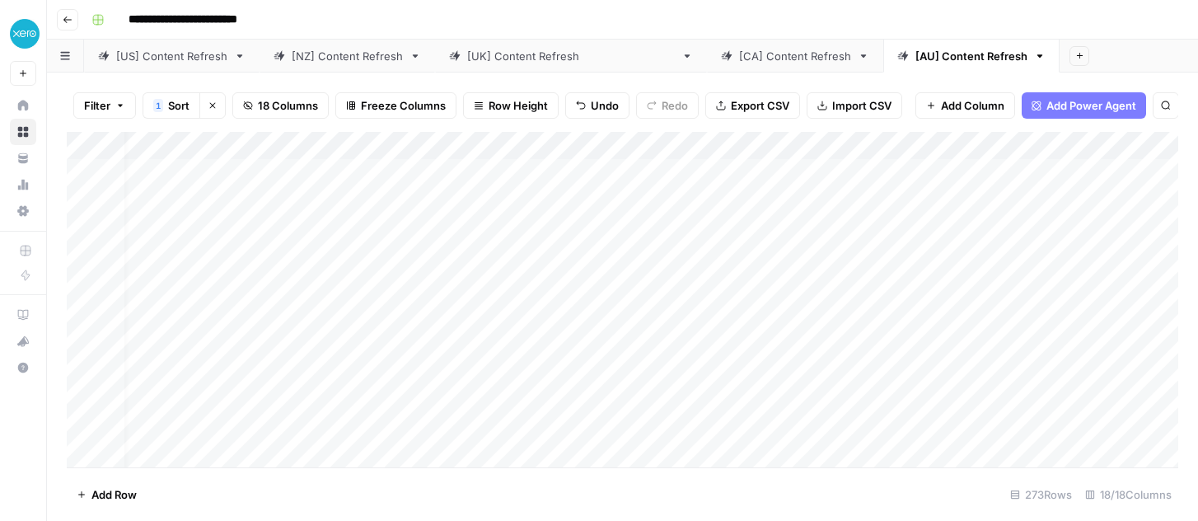
scroll to position [0, 19]
click at [627, 144] on div "Add Column" at bounding box center [622, 299] width 1111 height 335
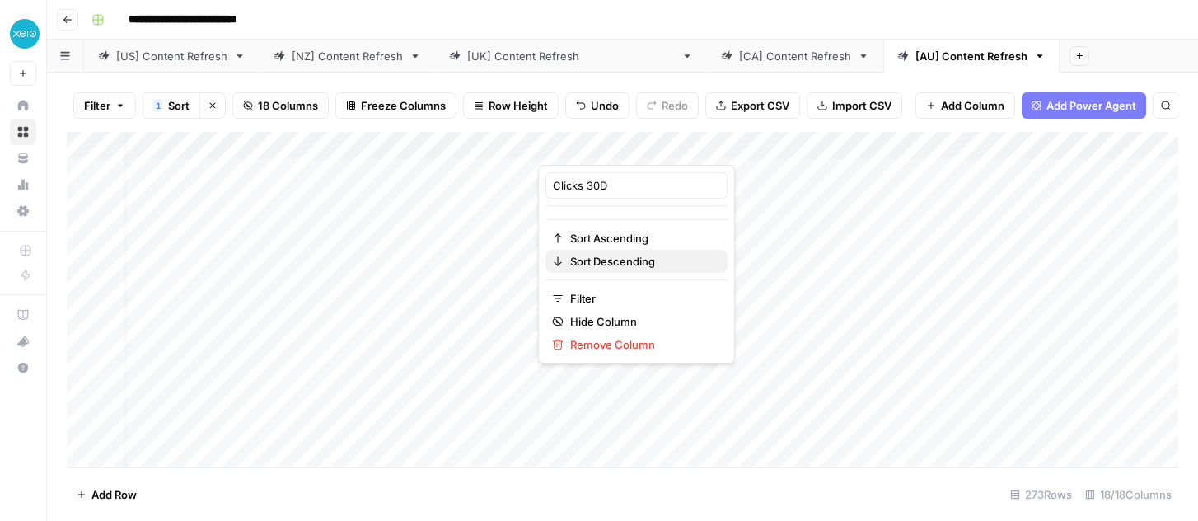
click at [609, 256] on span "Sort Descending" at bounding box center [642, 261] width 144 height 16
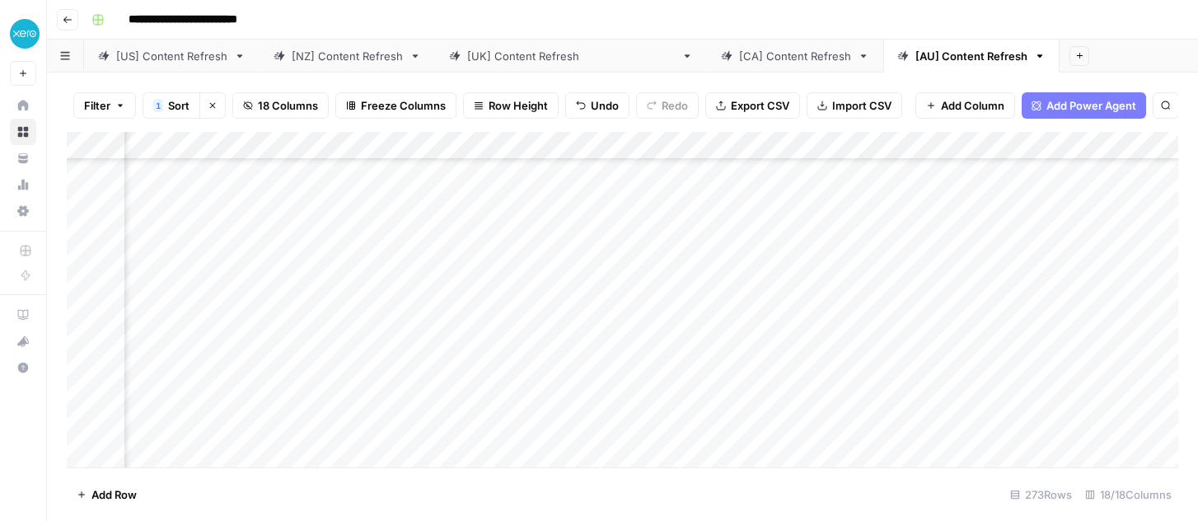
scroll to position [3297, 830]
click at [819, 268] on div "Add Column" at bounding box center [622, 299] width 1111 height 335
click at [886, 264] on div "Add Column" at bounding box center [622, 299] width 1111 height 335
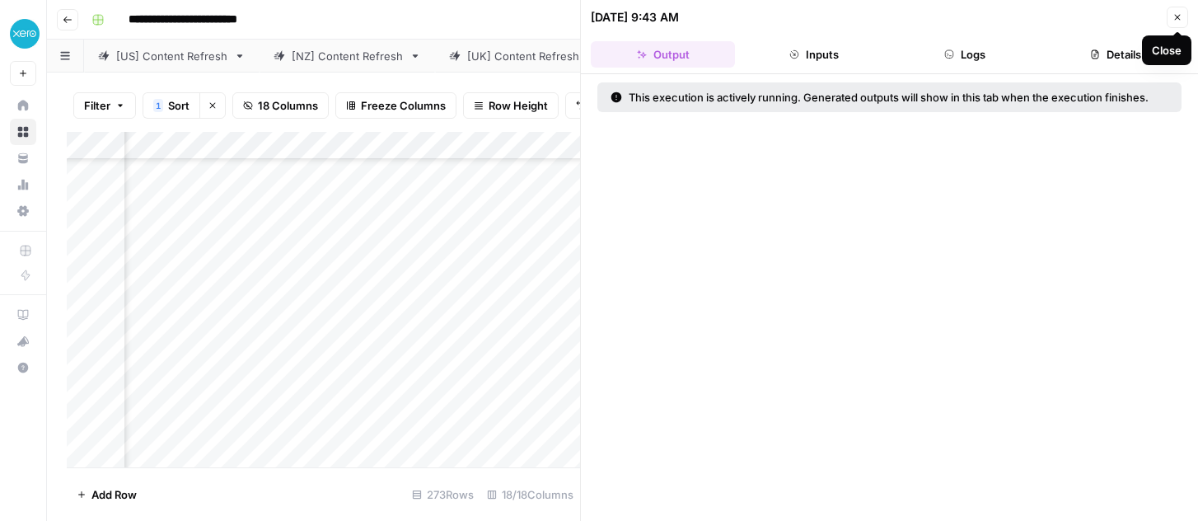
click at [1180, 16] on icon "button" at bounding box center [1177, 17] width 10 height 10
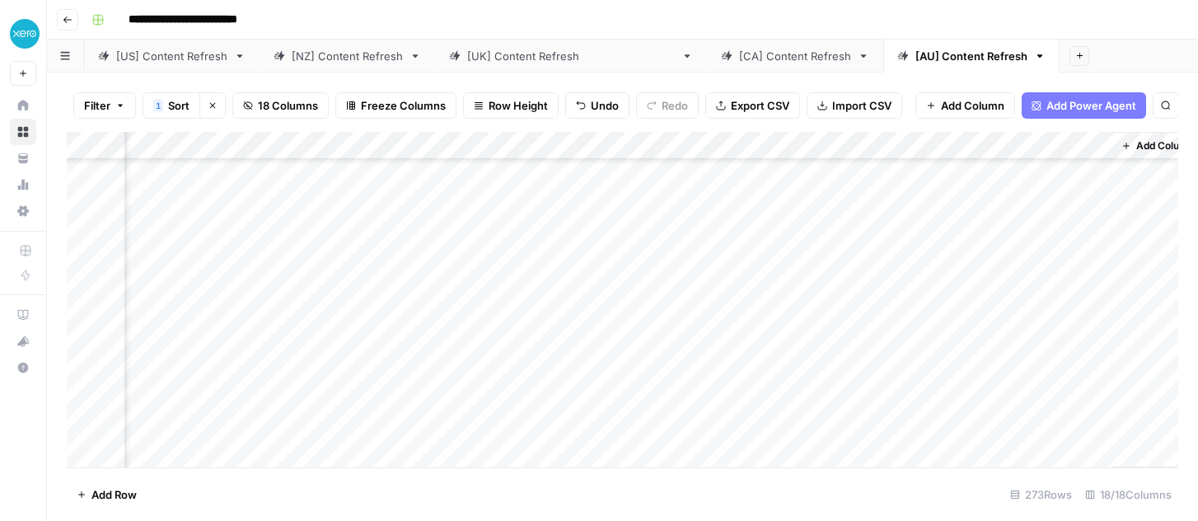
scroll to position [3297, 1704]
